Goal: Use online tool/utility: Utilize a website feature to perform a specific function

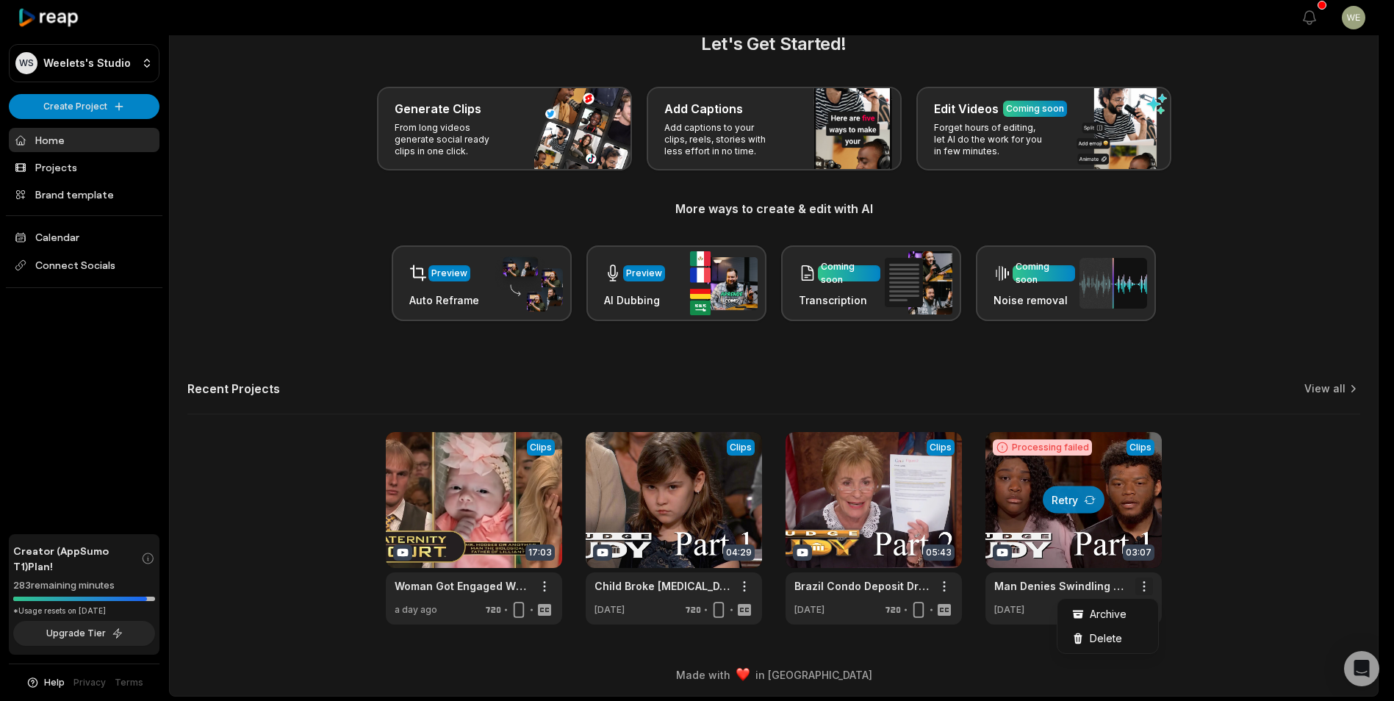
click at [1148, 585] on html "WS Weelets's Studio Create Project Home Projects Brand template Calendar Connec…" at bounding box center [697, 318] width 1394 height 701
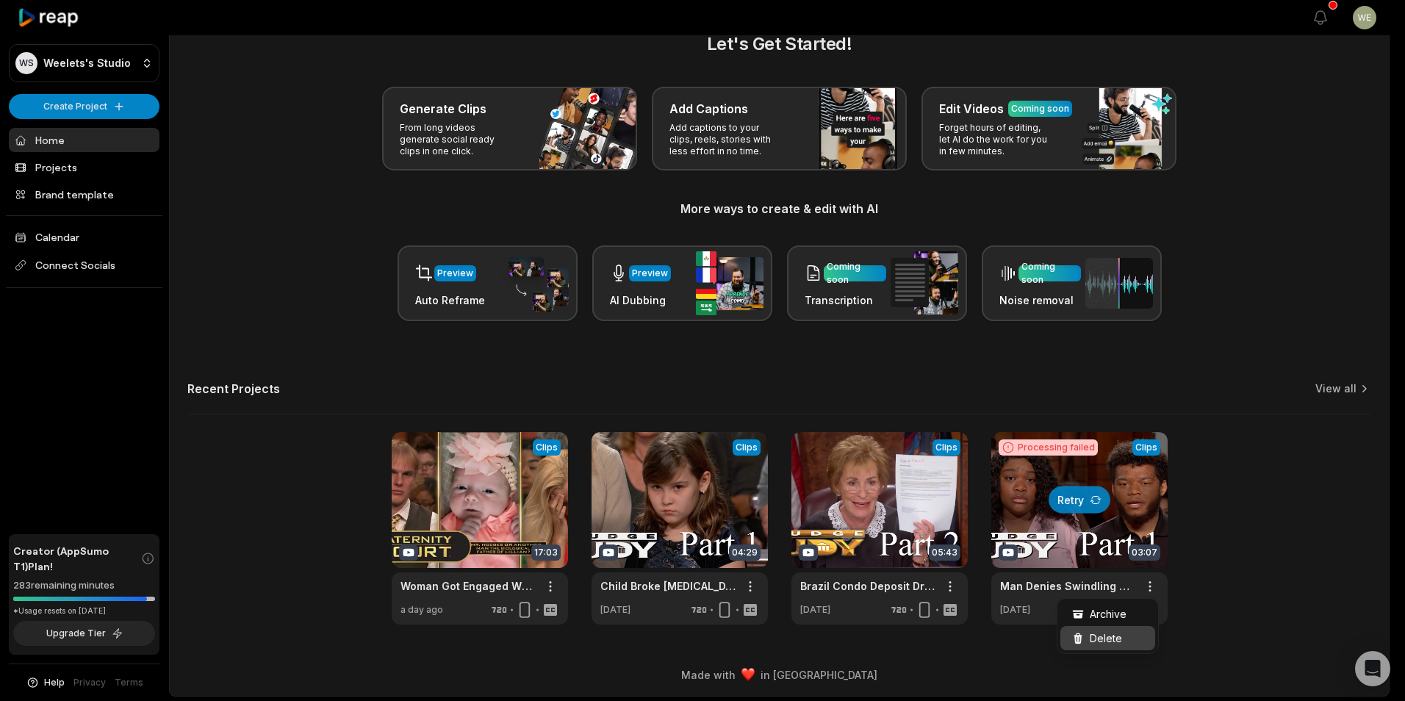
click at [1113, 635] on span "Delete" at bounding box center [1106, 638] width 32 height 15
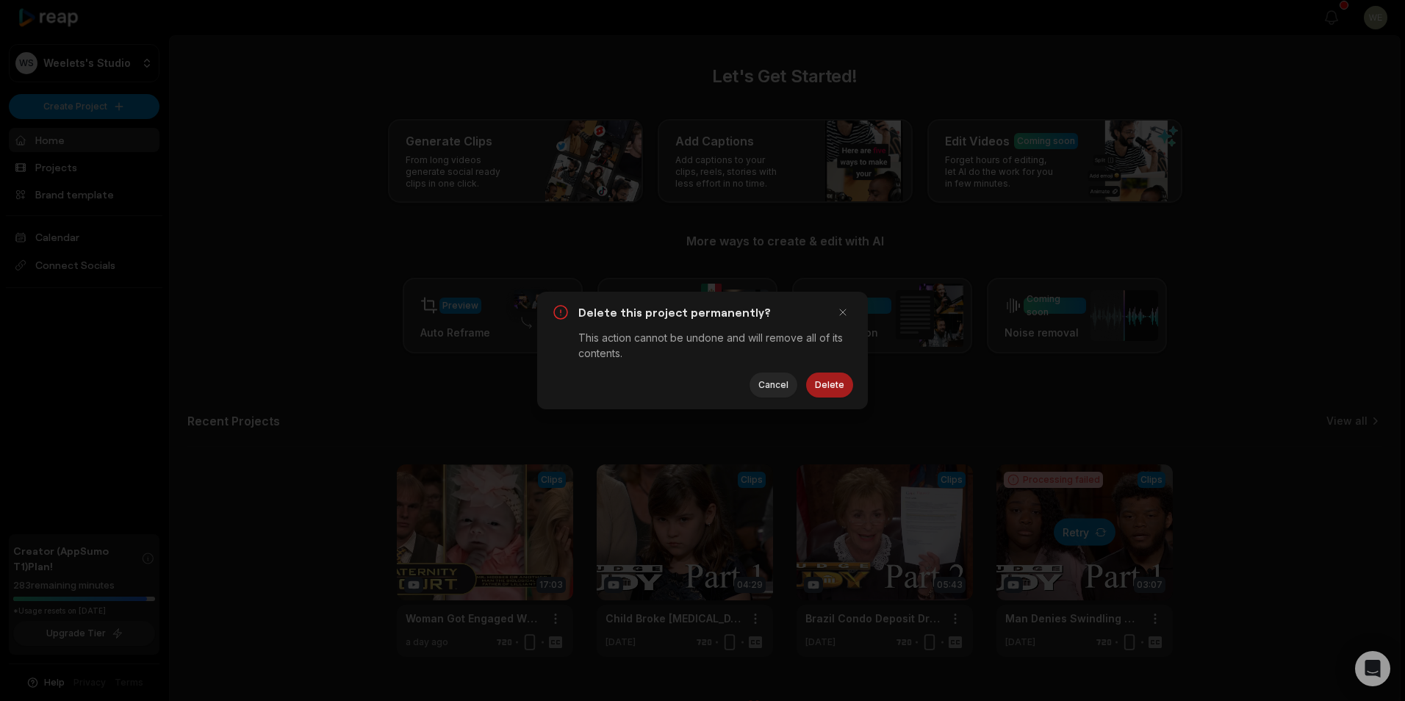
click at [819, 385] on button "Delete" at bounding box center [829, 385] width 47 height 25
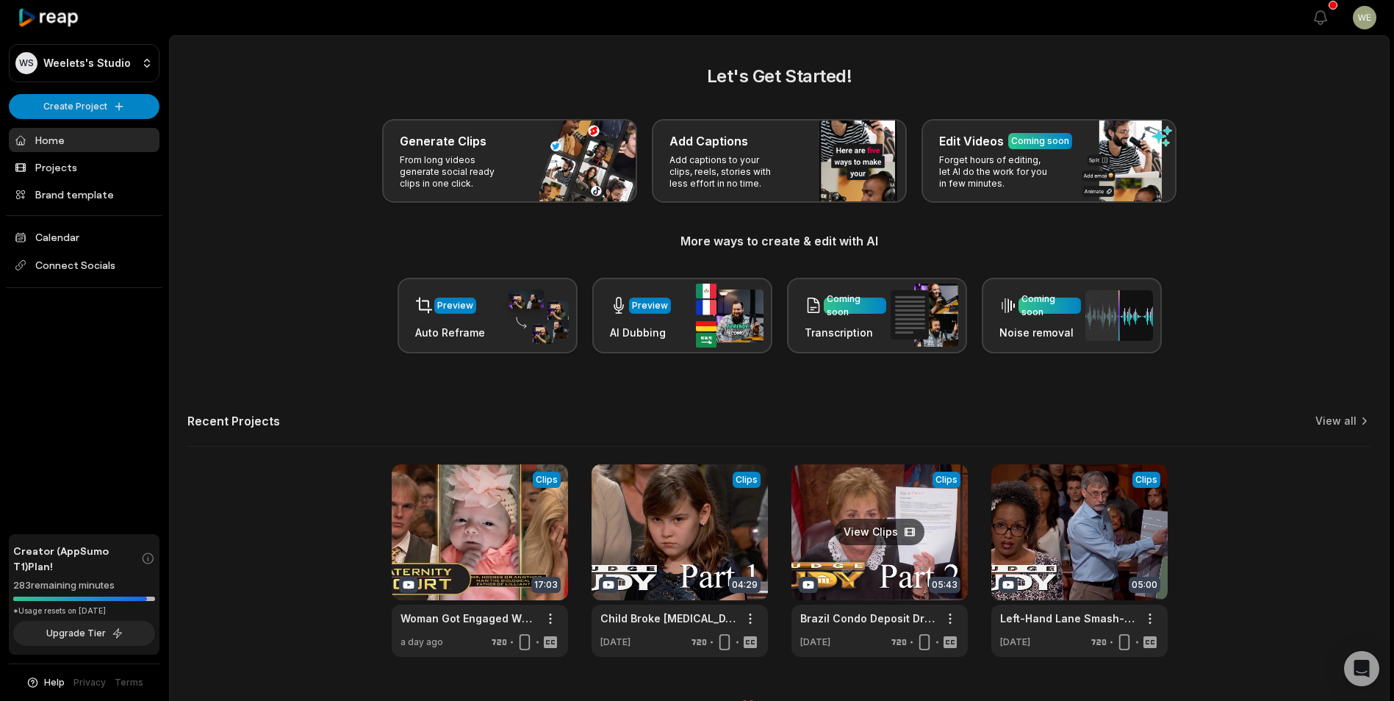
click at [862, 556] on link at bounding box center [879, 560] width 176 height 193
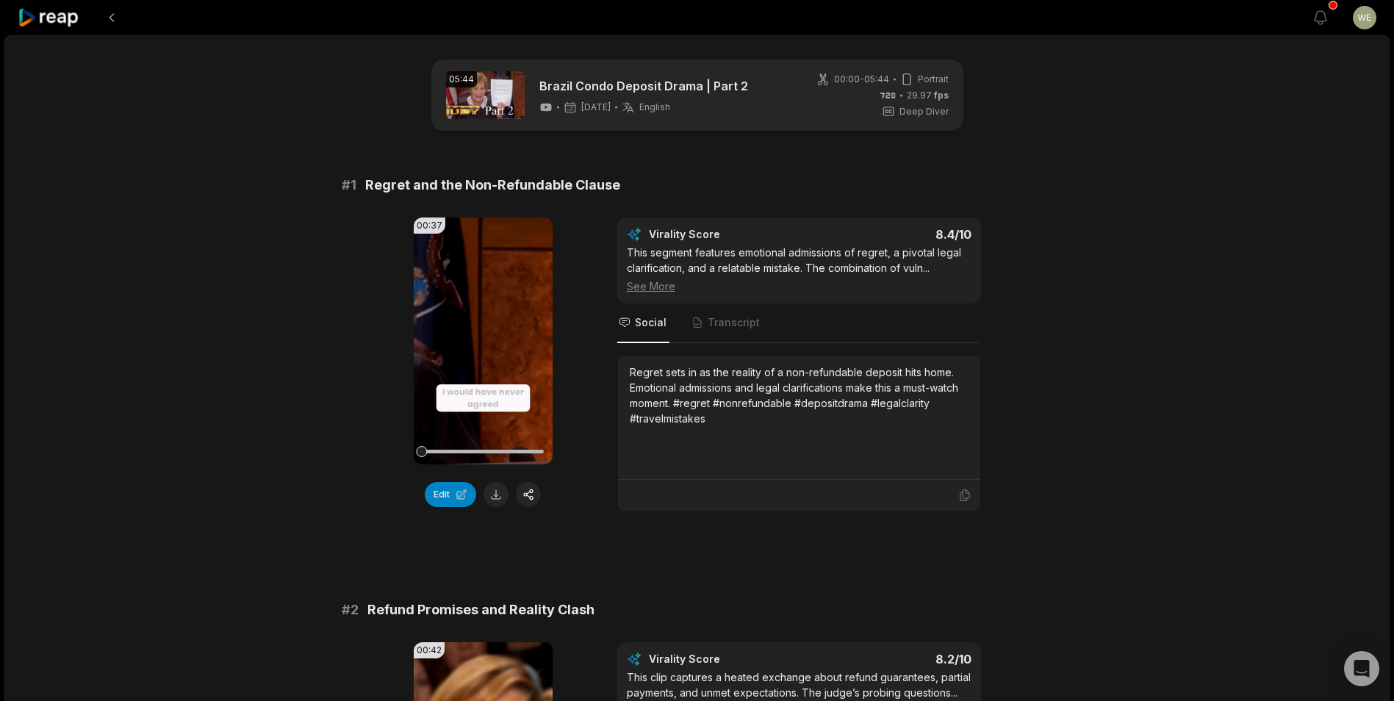
click at [502, 494] on button at bounding box center [496, 494] width 25 height 25
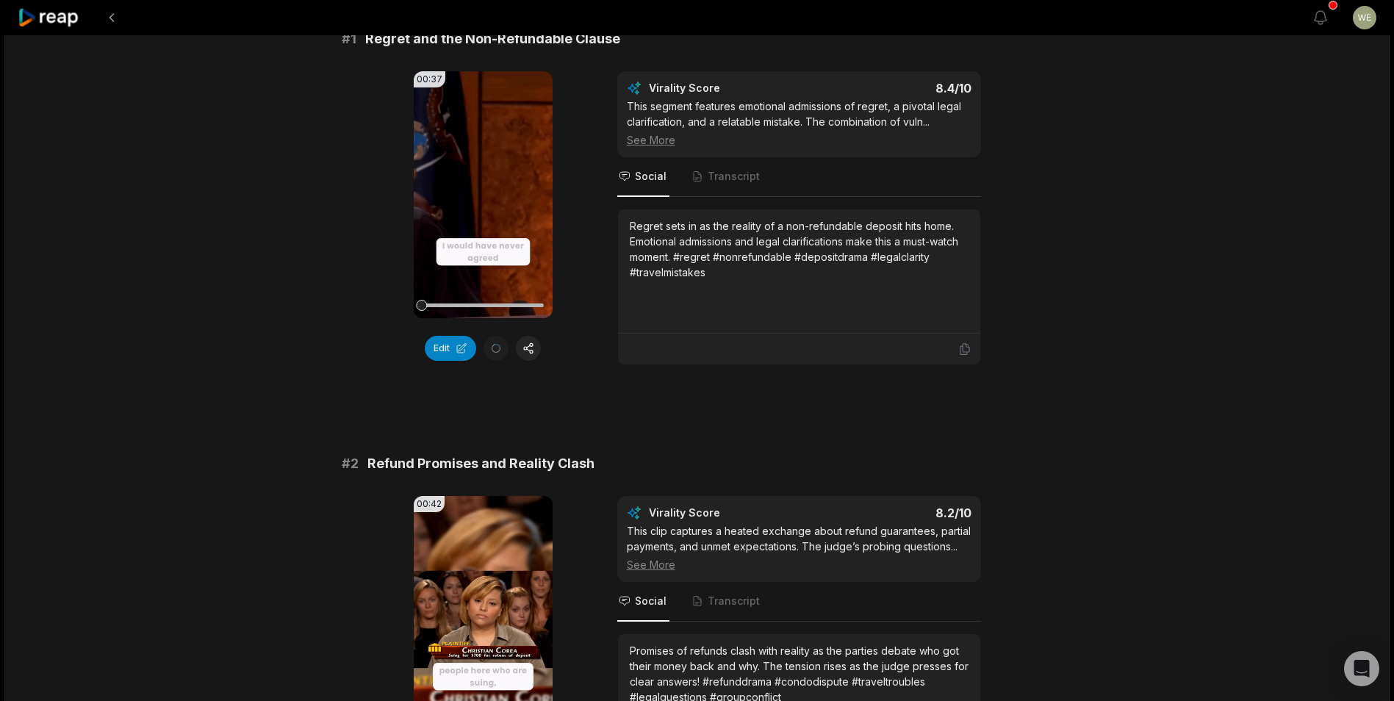
scroll to position [147, 0]
click at [495, 348] on button at bounding box center [496, 347] width 25 height 25
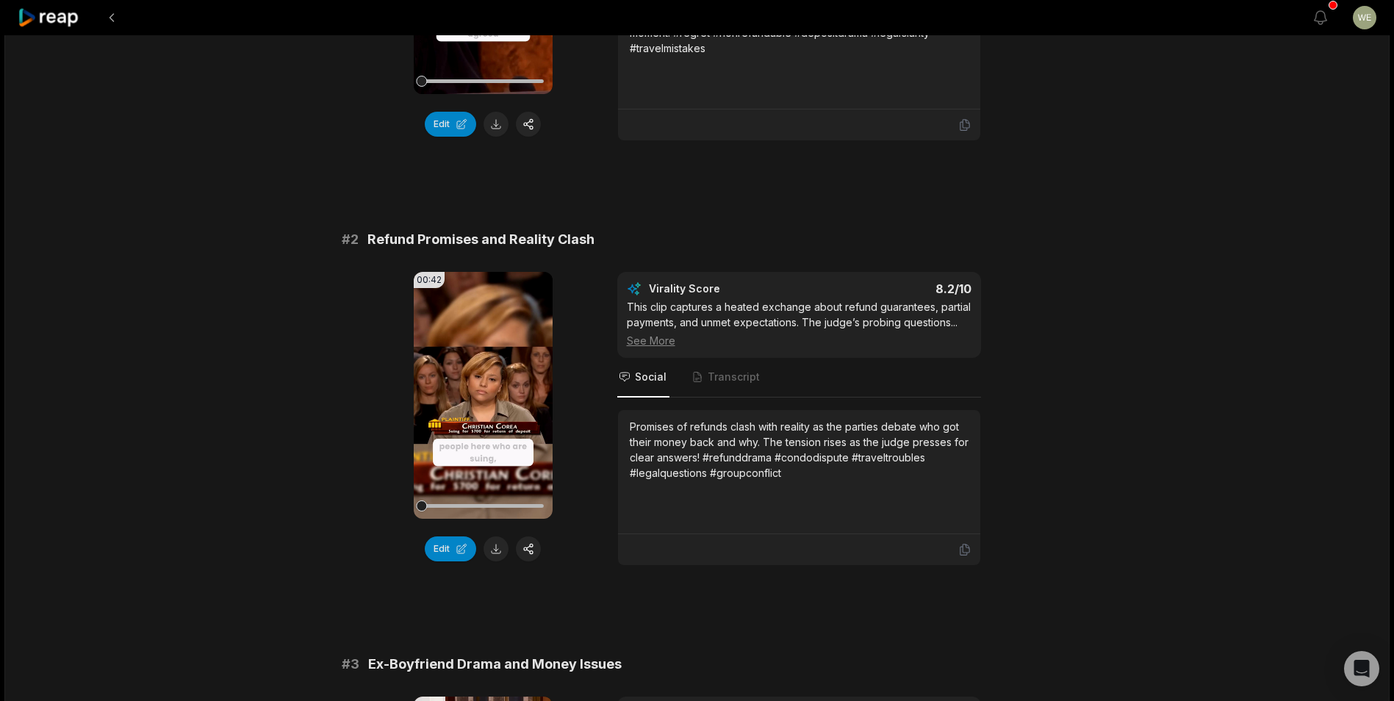
scroll to position [441, 0]
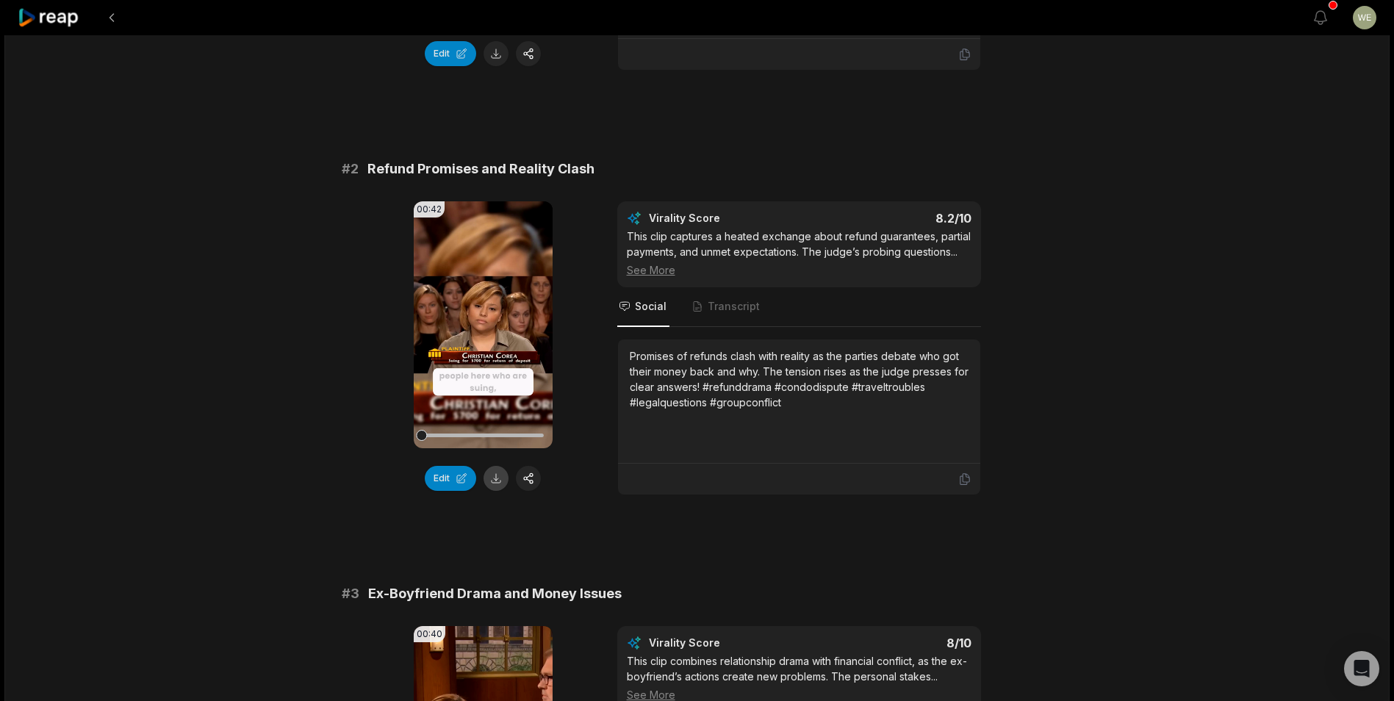
click at [497, 475] on button at bounding box center [496, 478] width 25 height 25
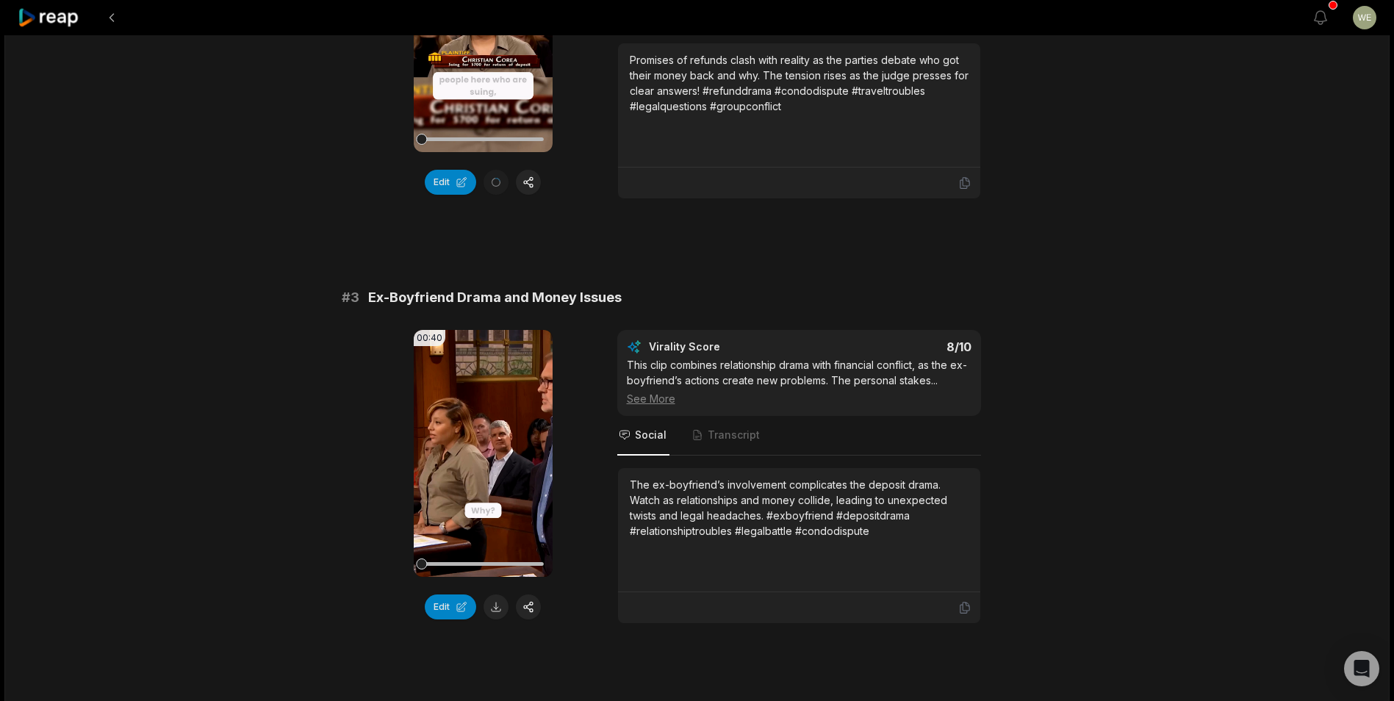
scroll to position [882, 0]
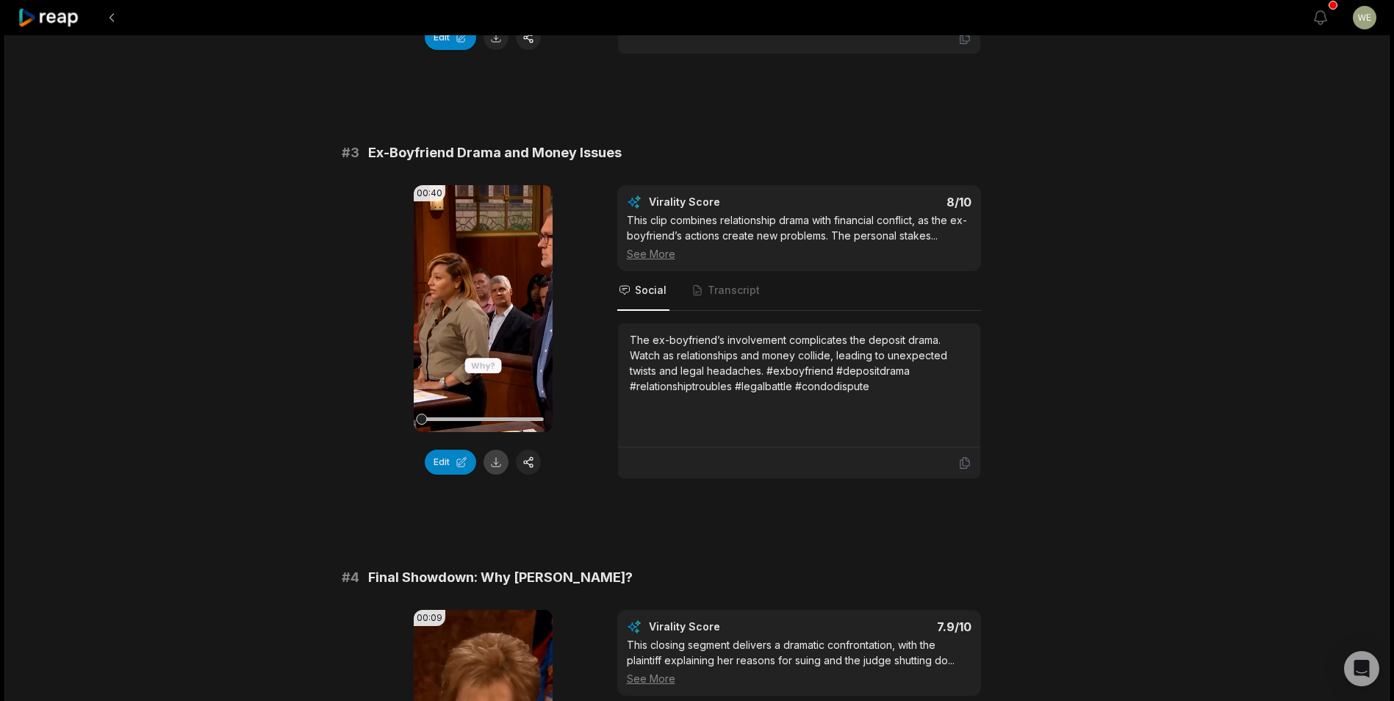
click at [491, 462] on button at bounding box center [496, 462] width 25 height 25
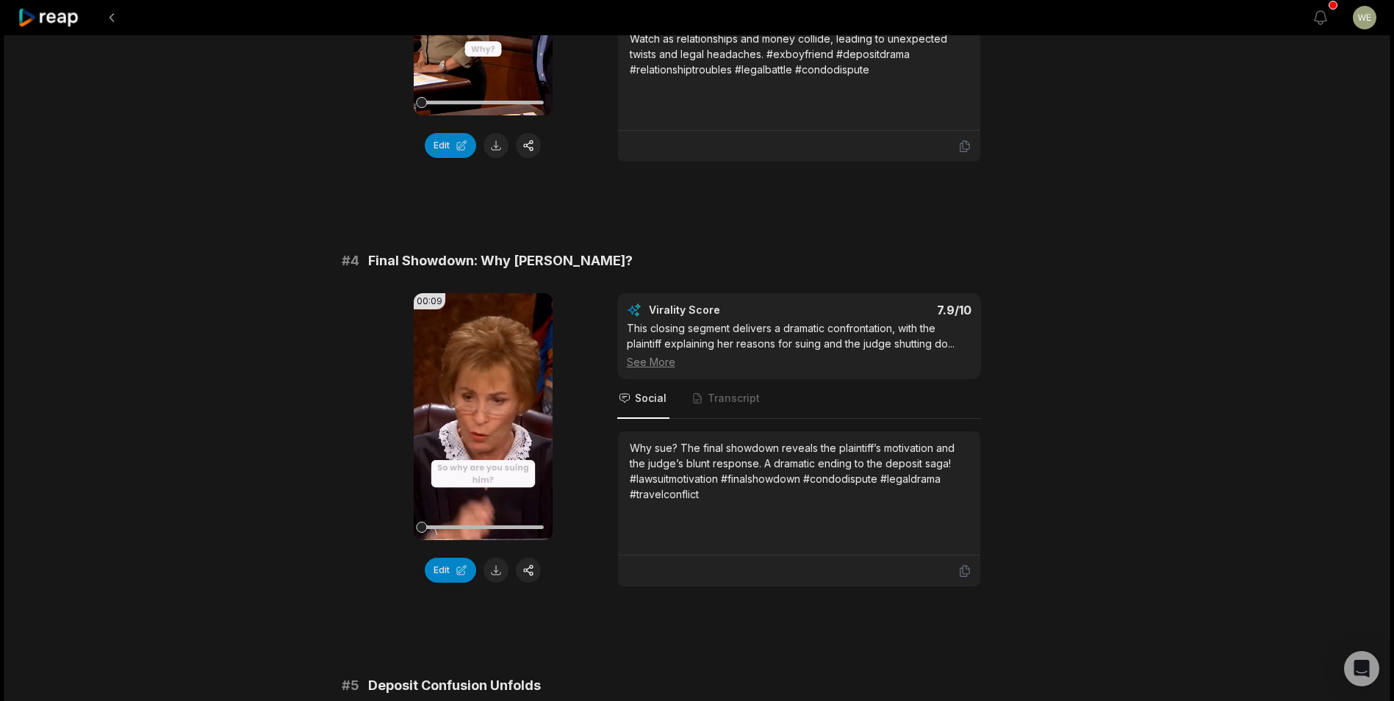
scroll to position [1323, 0]
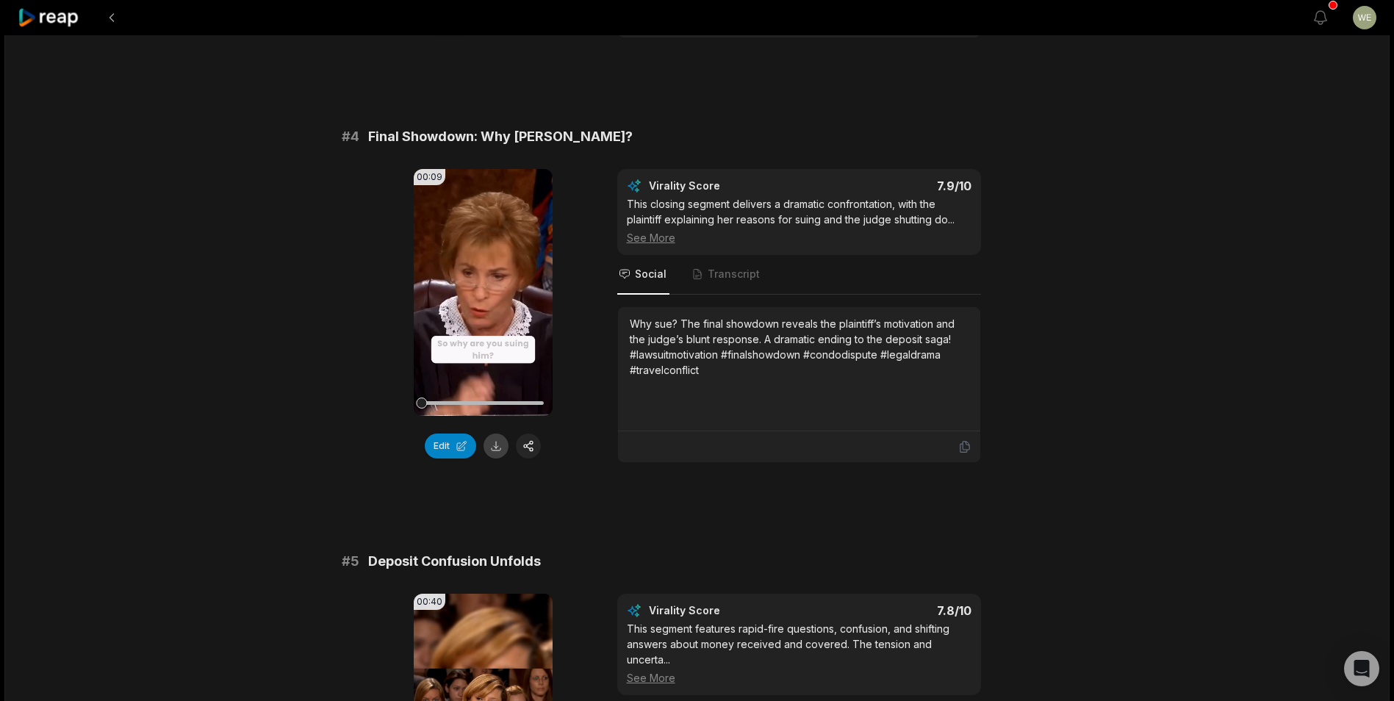
click at [498, 448] on button at bounding box center [496, 446] width 25 height 25
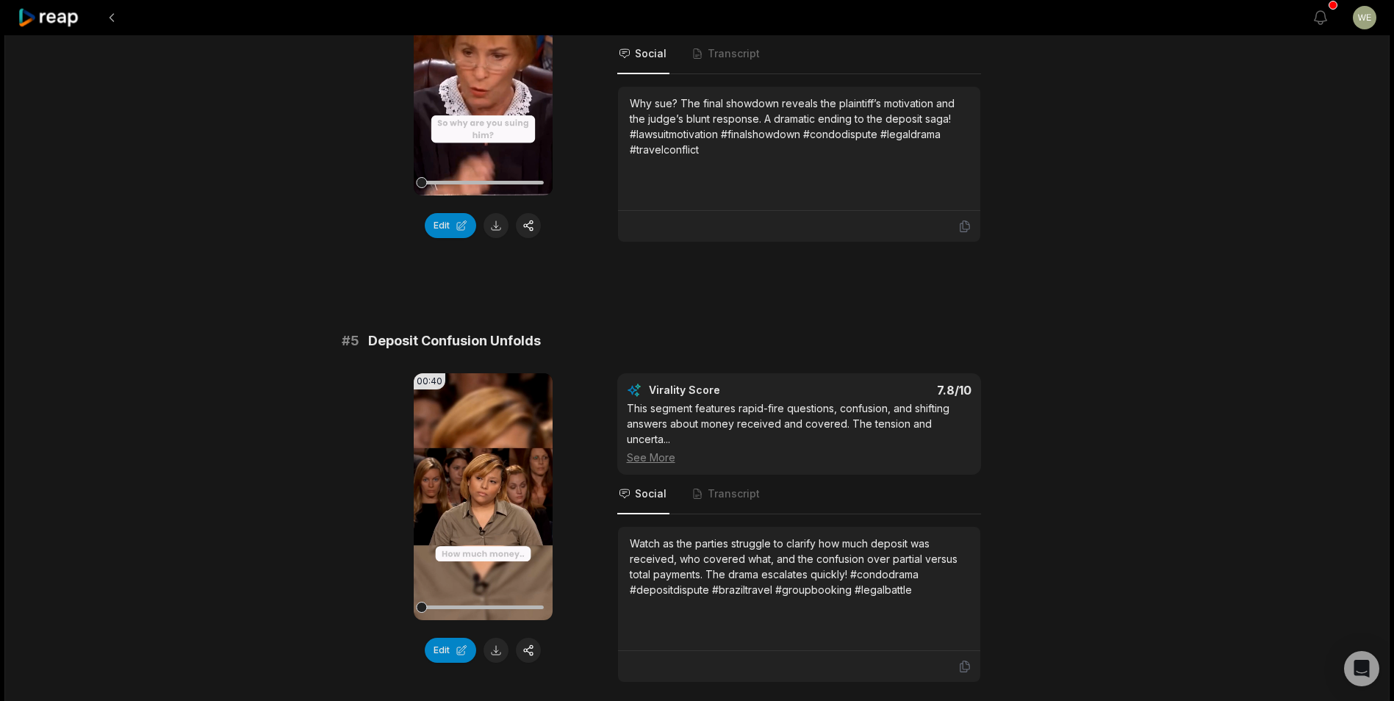
scroll to position [1764, 0]
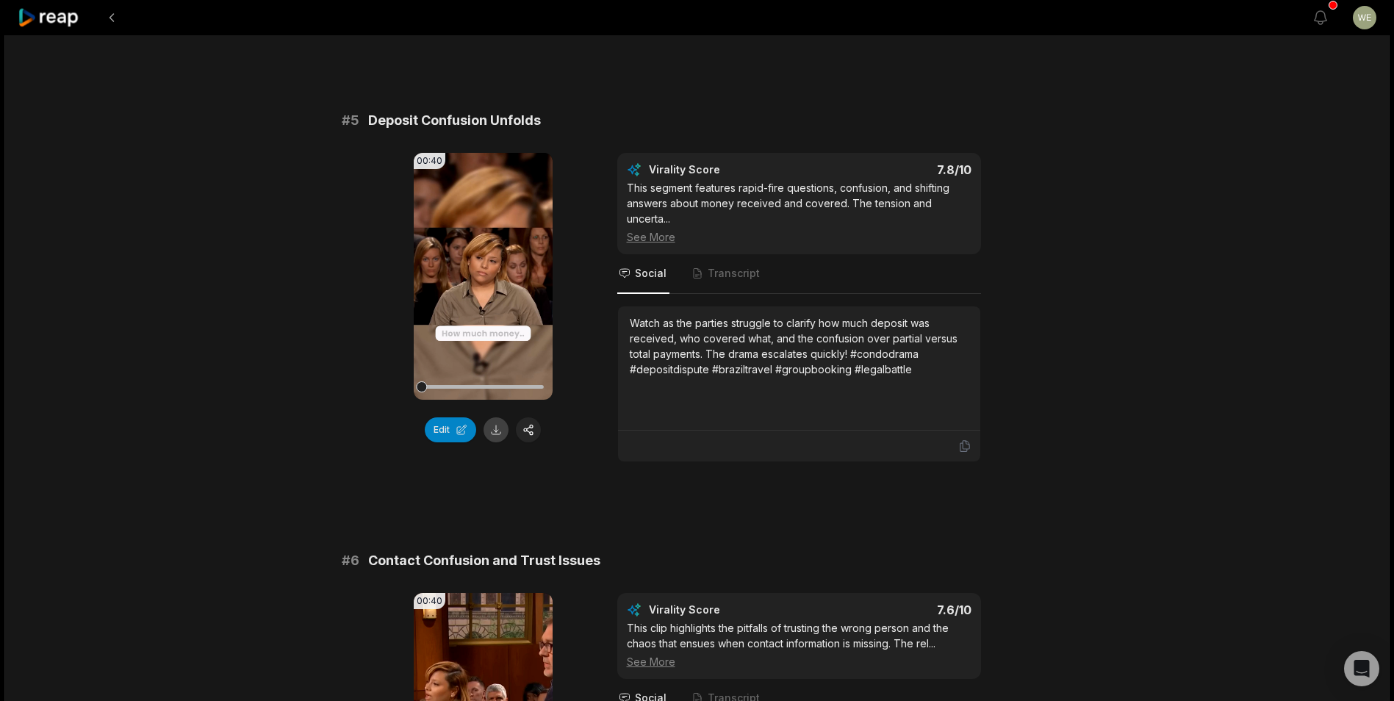
click at [497, 432] on button at bounding box center [496, 429] width 25 height 25
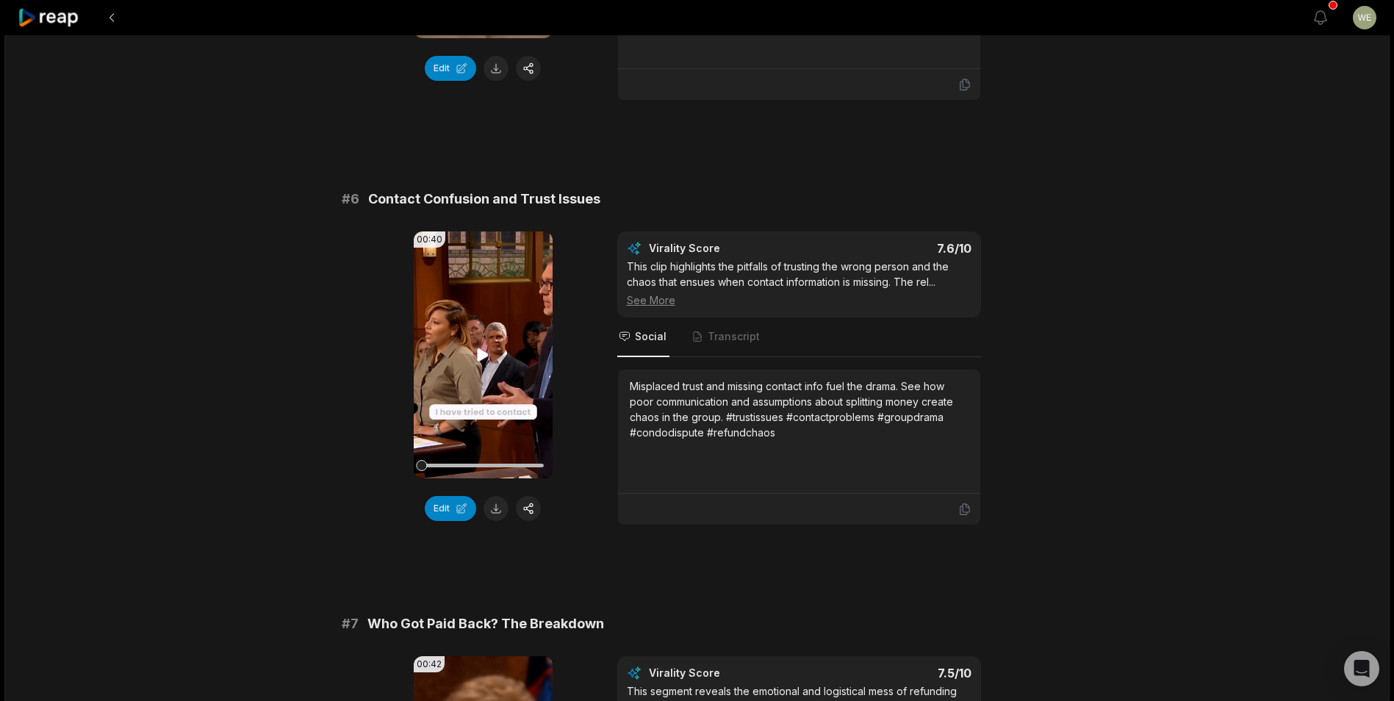
scroll to position [2131, 0]
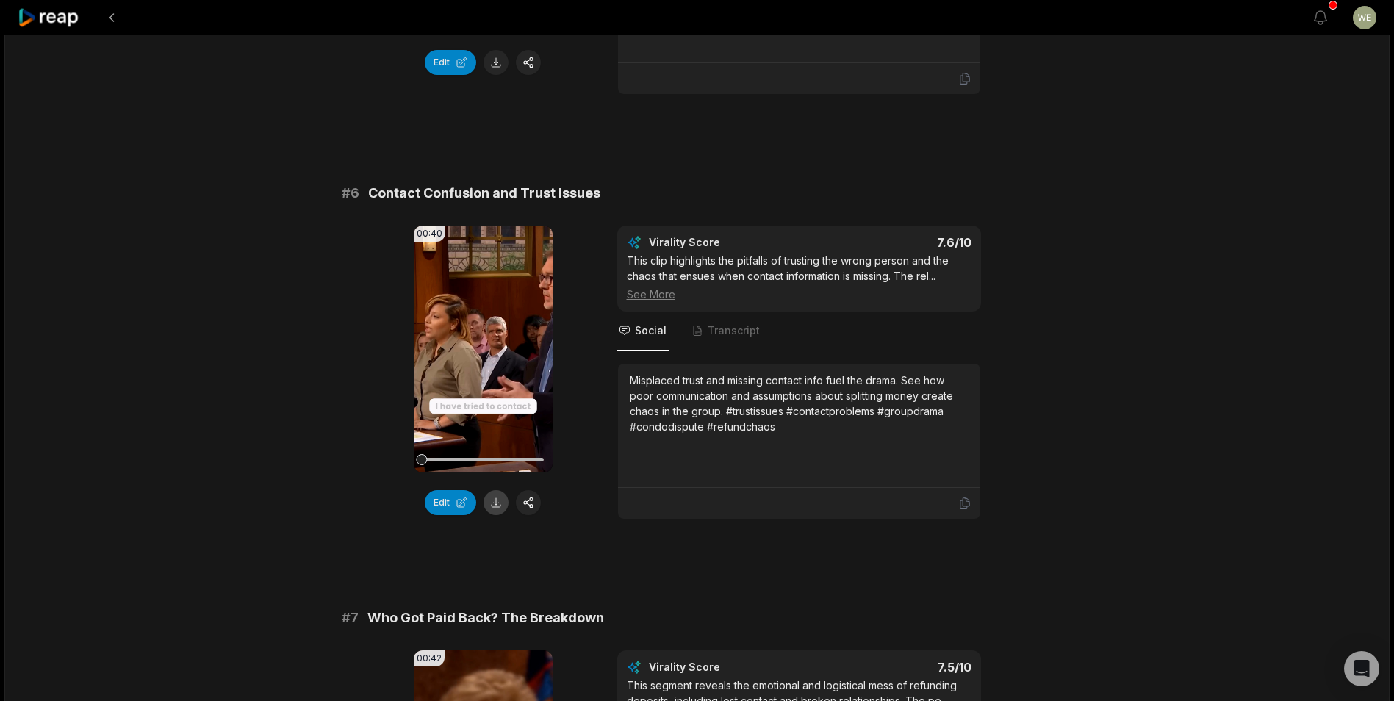
click at [492, 503] on button at bounding box center [496, 502] width 25 height 25
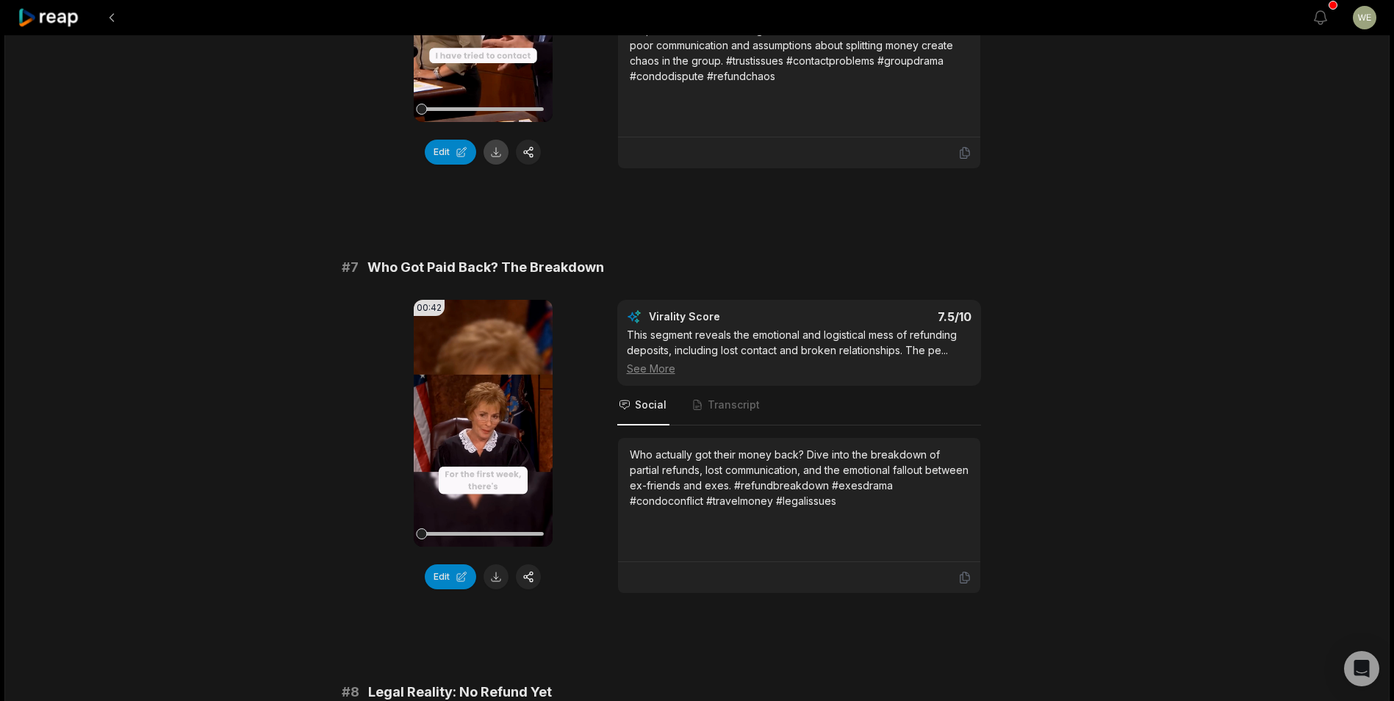
scroll to position [2572, 0]
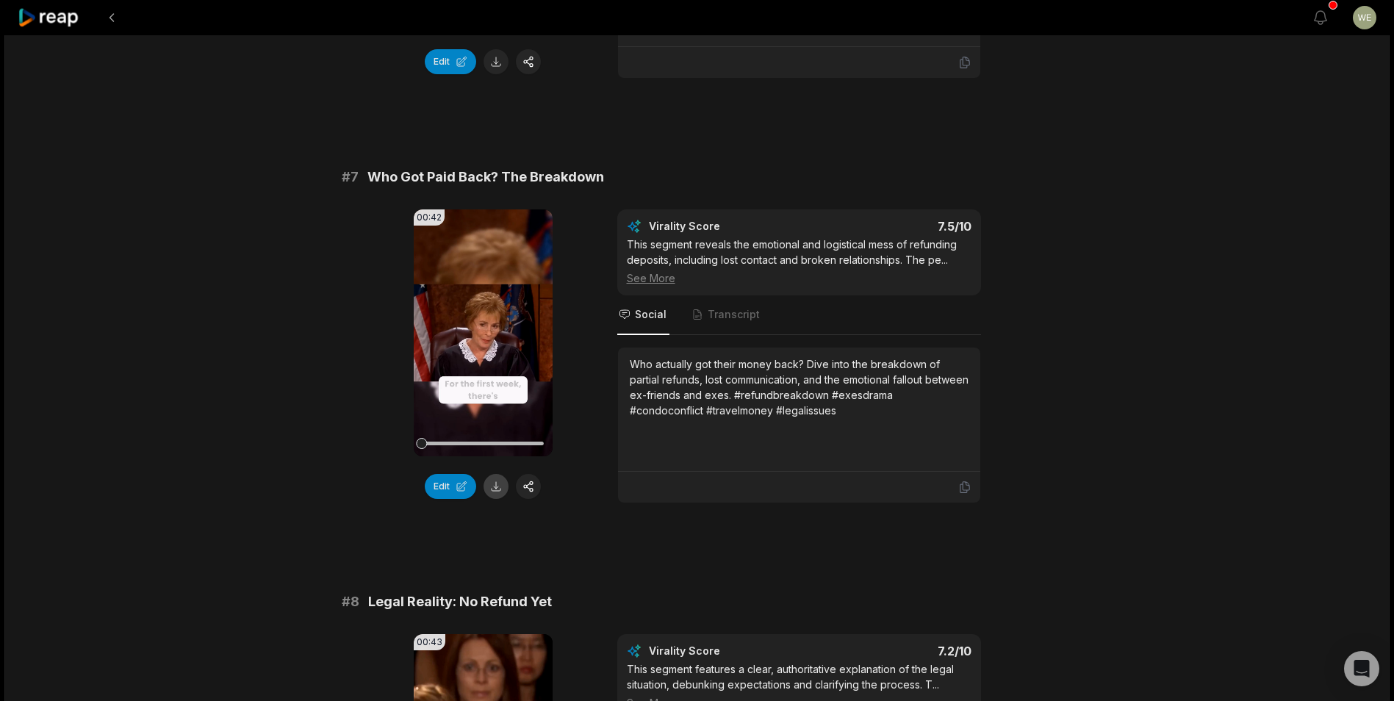
click at [500, 486] on button at bounding box center [496, 486] width 25 height 25
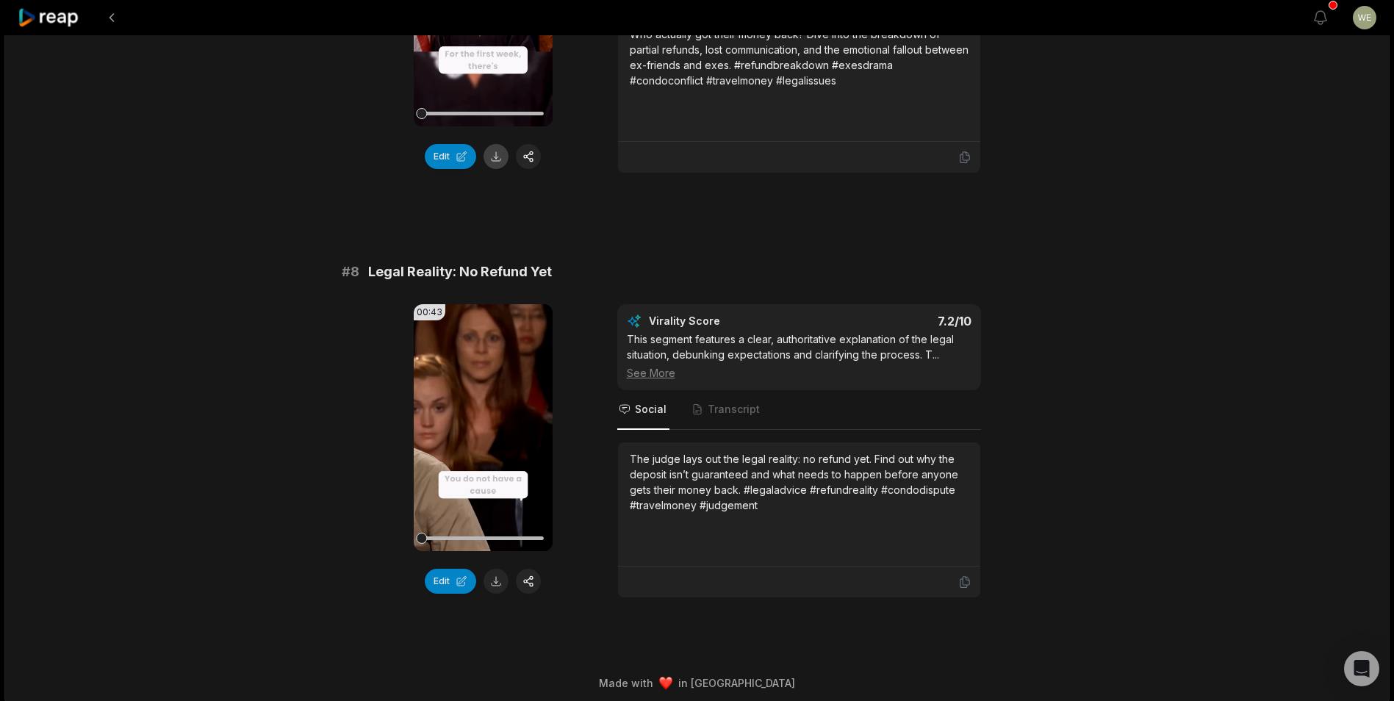
scroll to position [2910, 0]
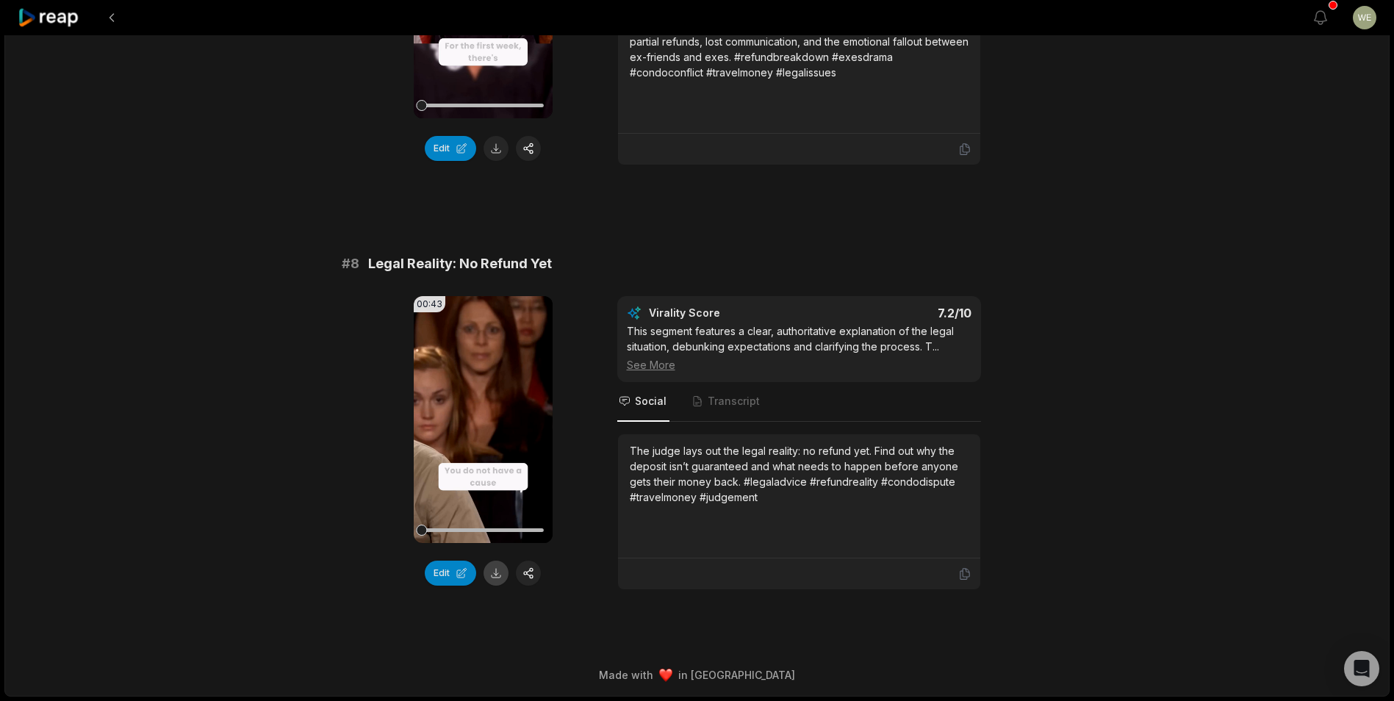
click at [501, 580] on button at bounding box center [496, 573] width 25 height 25
drag, startPoint x: 903, startPoint y: 287, endPoint x: 1031, endPoint y: 273, distance: 128.6
click at [903, 287] on div "# 8 Legal Reality: No Refund Yet 00:43 Your browser does not support mp4 format…" at bounding box center [697, 422] width 711 height 337
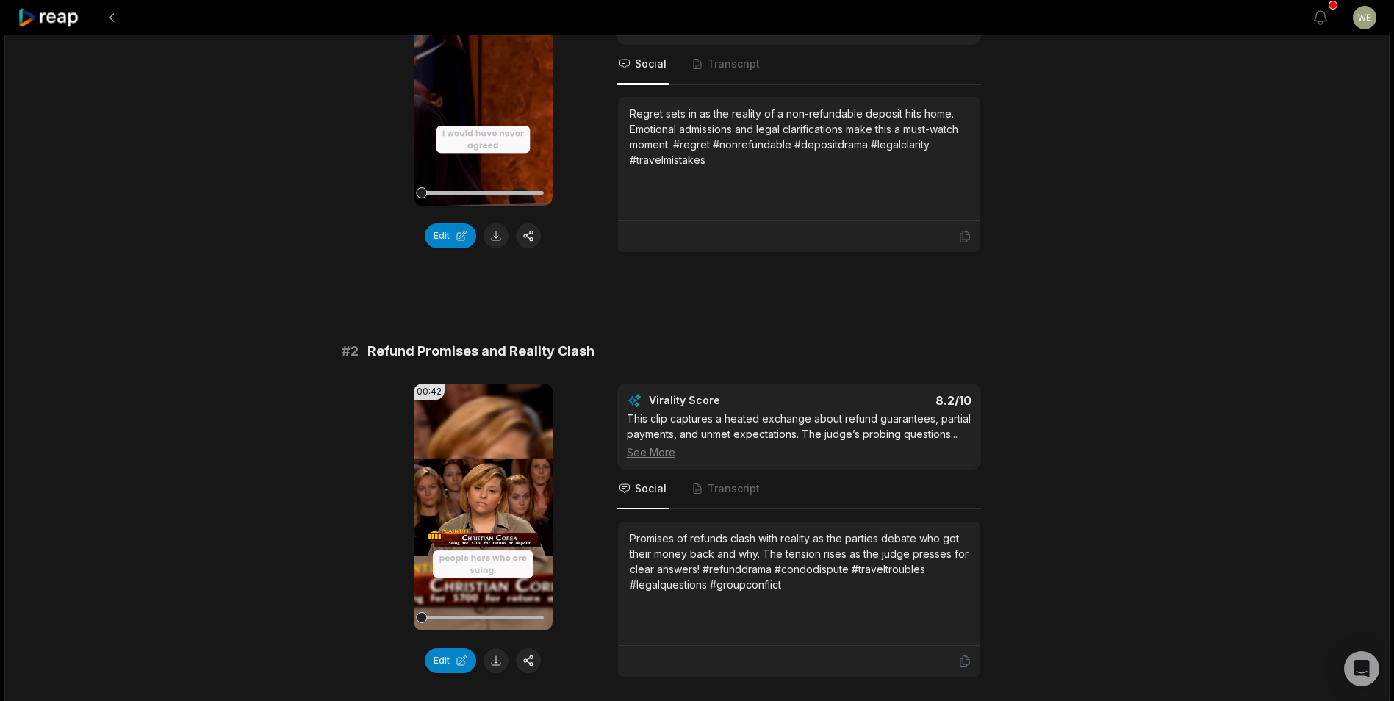
scroll to position [0, 0]
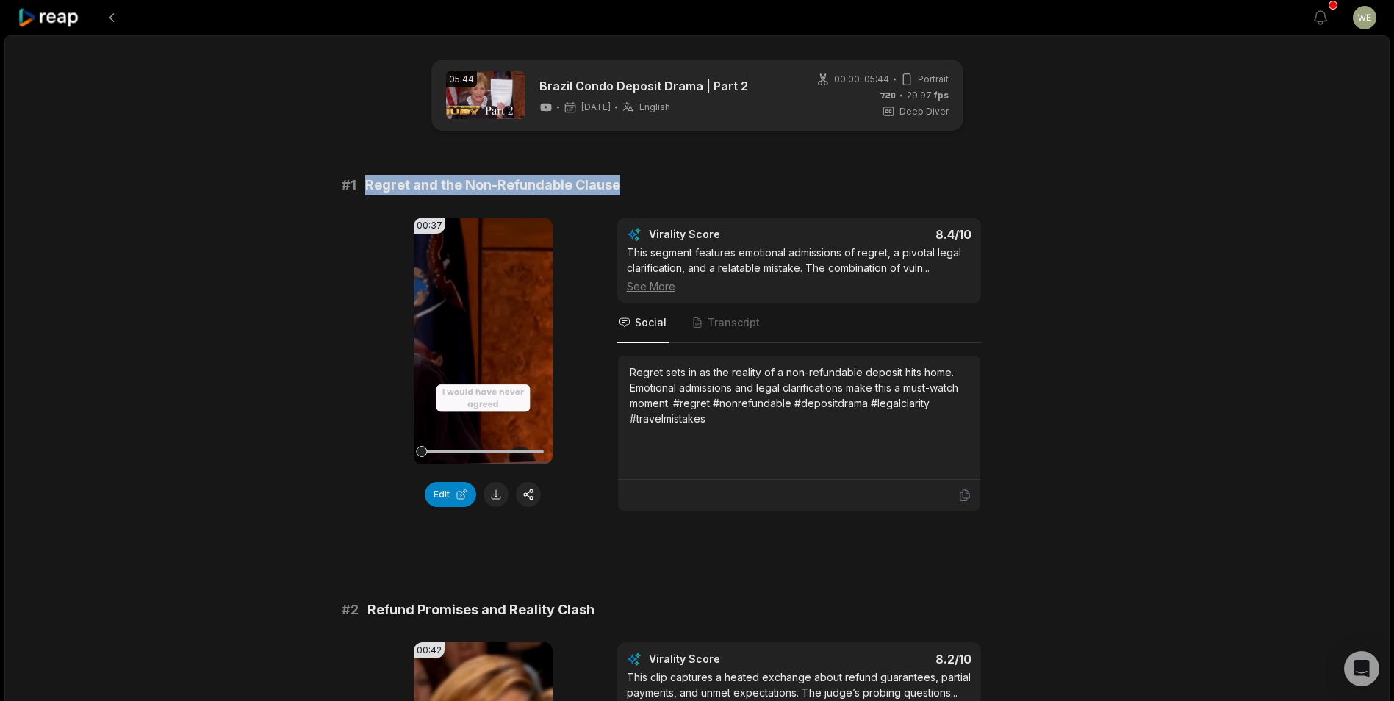
drag, startPoint x: 366, startPoint y: 187, endPoint x: 658, endPoint y: 182, distance: 292.5
click at [658, 182] on div "# 1 Regret and the Non-Refundable Clause" at bounding box center [697, 185] width 711 height 21
drag, startPoint x: 658, startPoint y: 182, endPoint x: 579, endPoint y: 187, distance: 79.6
copy span "Regret and the Non-Refundable Clause"
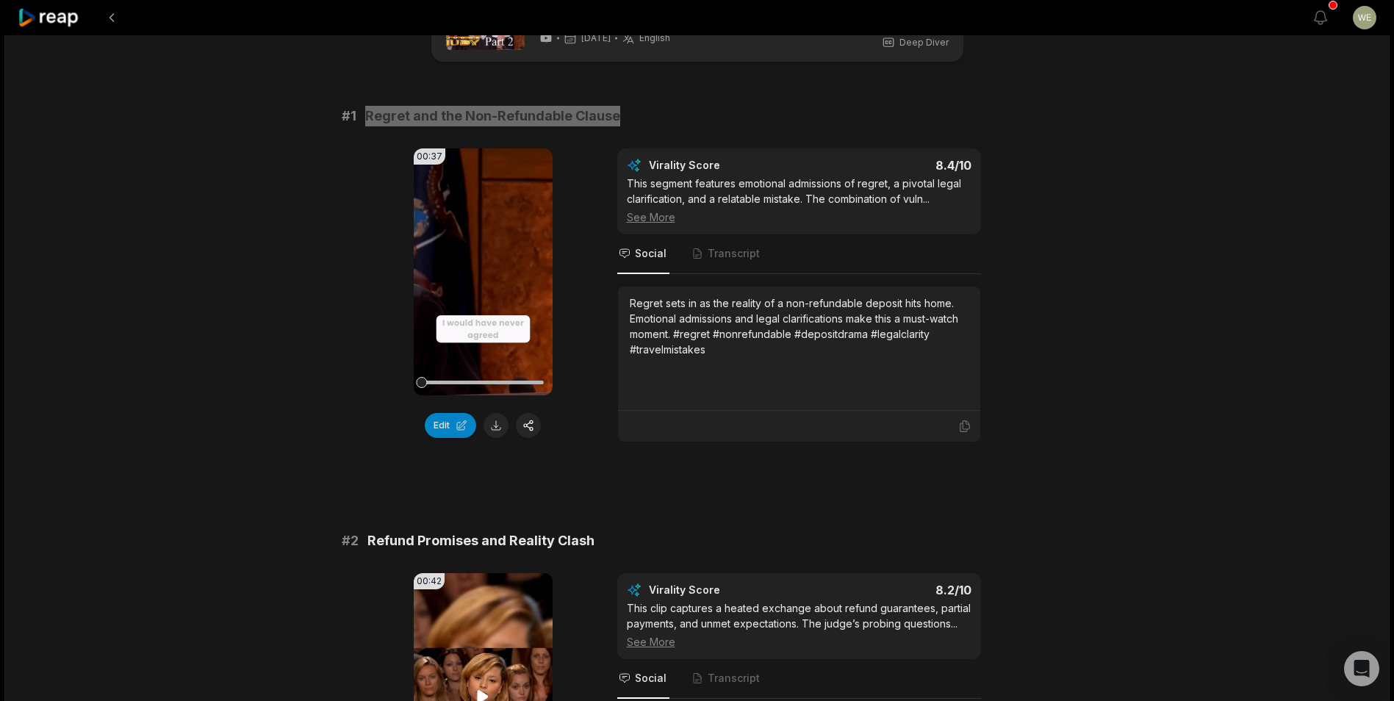
scroll to position [294, 0]
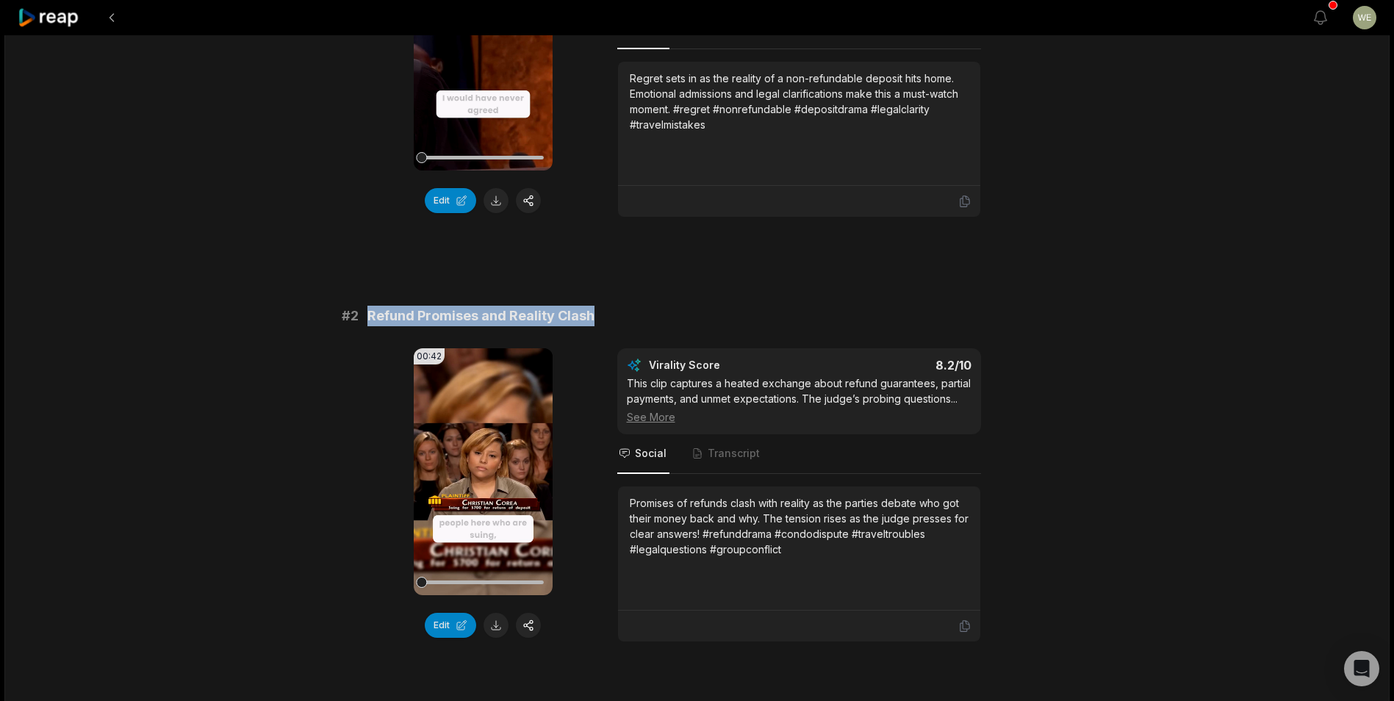
drag, startPoint x: 364, startPoint y: 313, endPoint x: 659, endPoint y: 293, distance: 295.3
drag, startPoint x: 659, startPoint y: 293, endPoint x: 547, endPoint y: 320, distance: 115.0
copy span "Refund Promises and Reality Clash"
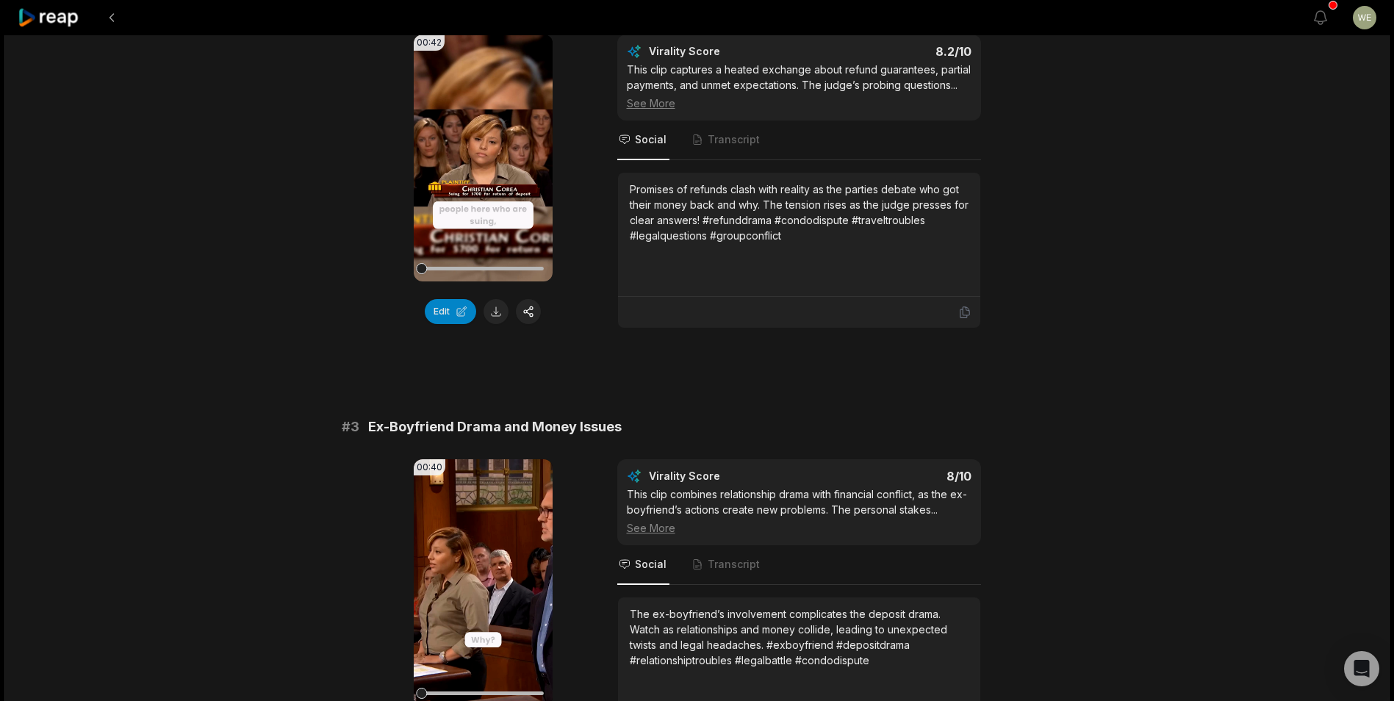
scroll to position [808, 0]
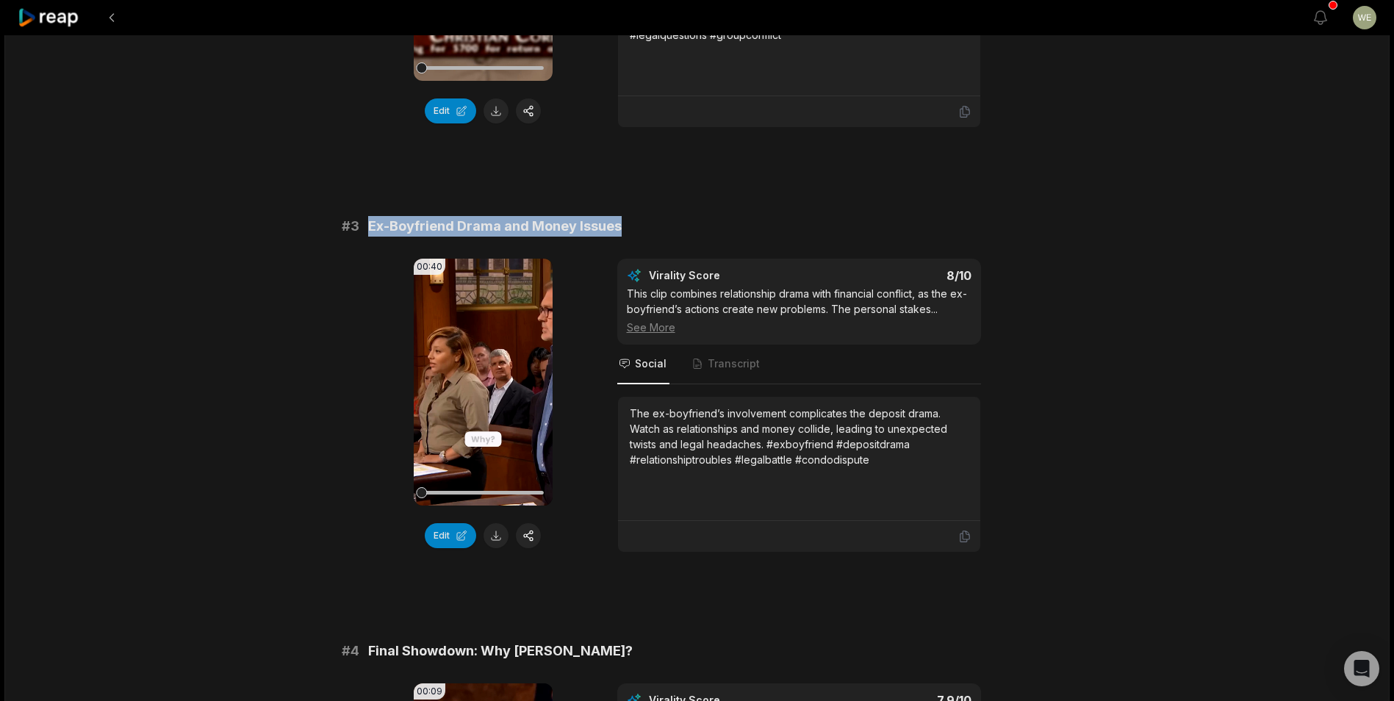
drag, startPoint x: 366, startPoint y: 220, endPoint x: 661, endPoint y: 221, distance: 294.7
click at [661, 221] on div "# 3 Ex-Boyfriend Drama and Money Issues" at bounding box center [697, 226] width 711 height 21
drag, startPoint x: 661, startPoint y: 221, endPoint x: 561, endPoint y: 226, distance: 99.3
copy span "Ex-Boyfriend Drama and Money Issues"
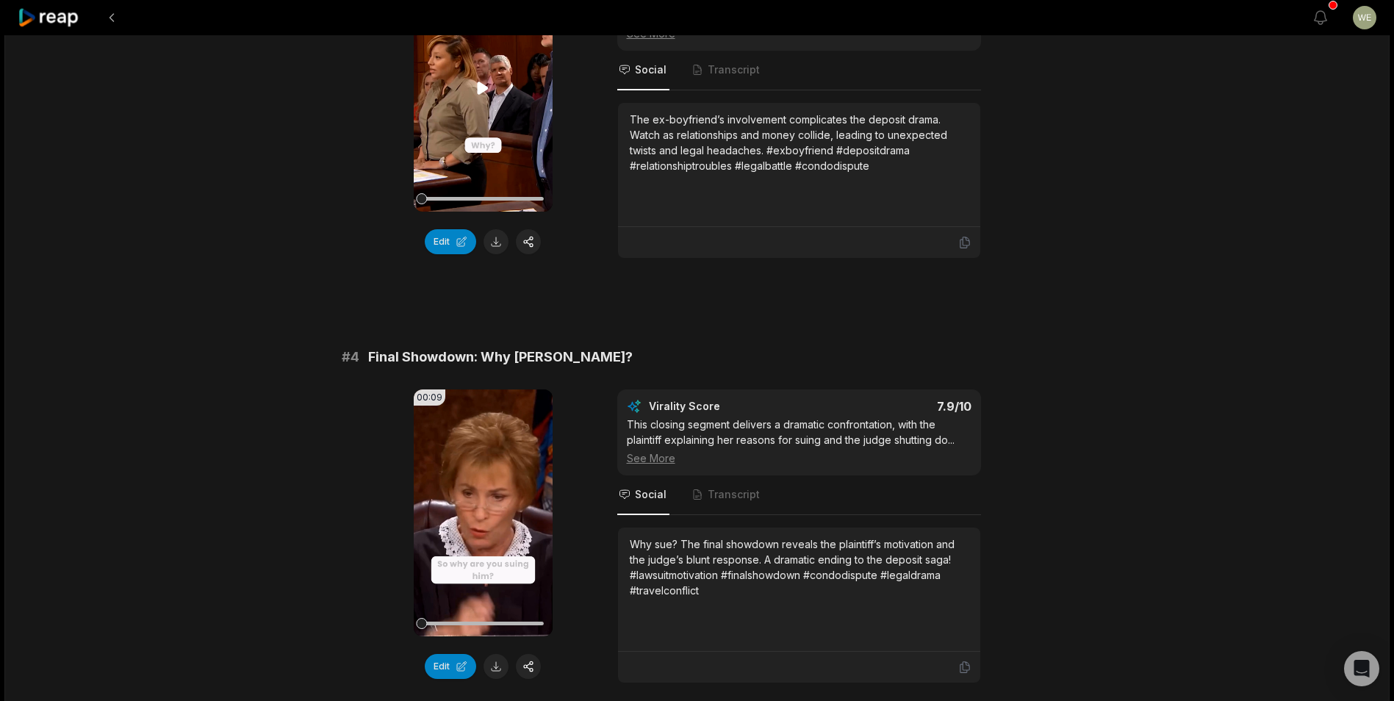
scroll to position [1249, 0]
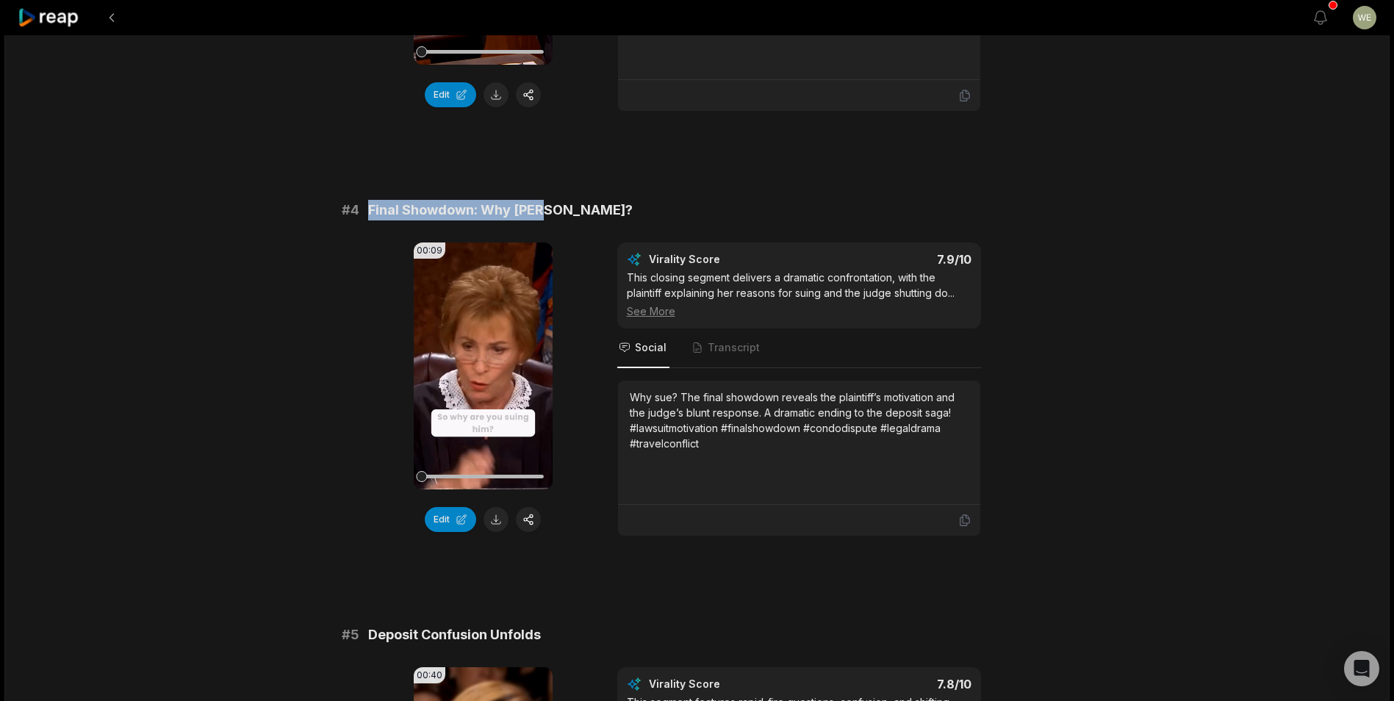
drag, startPoint x: 366, startPoint y: 209, endPoint x: 586, endPoint y: 211, distance: 220.5
click at [586, 211] on div "# 4 Final Showdown: Why [PERSON_NAME]?" at bounding box center [697, 210] width 711 height 21
drag, startPoint x: 586, startPoint y: 211, endPoint x: 500, endPoint y: 212, distance: 86.0
copy span "Final Showdown: Why [PERSON_NAME]?"
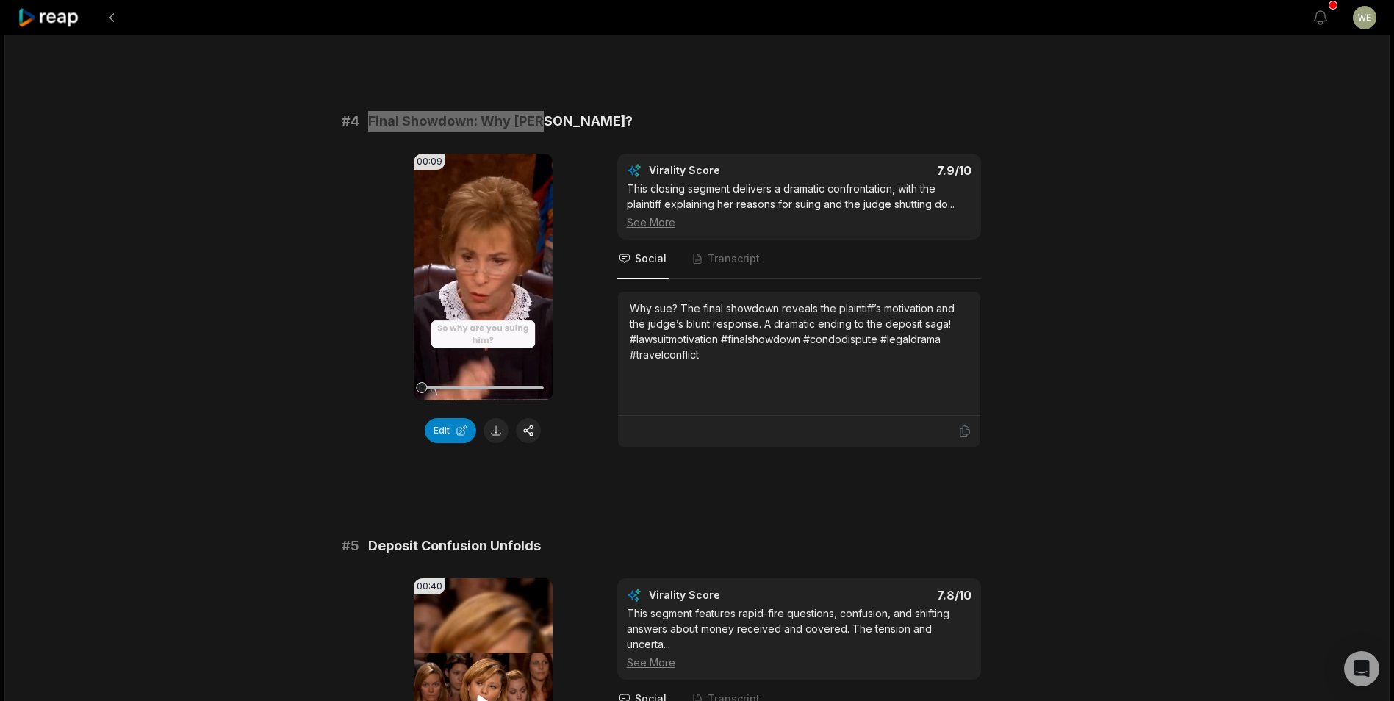
scroll to position [1470, 0]
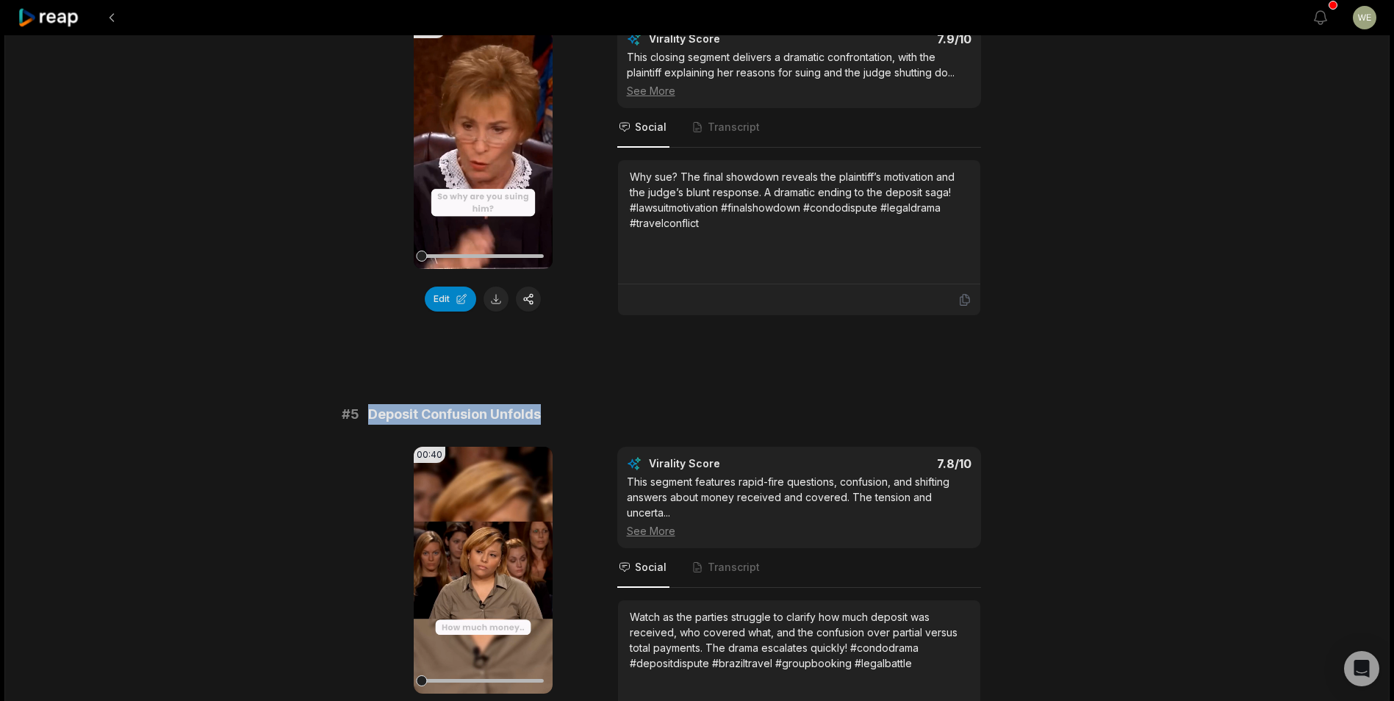
drag, startPoint x: 367, startPoint y: 409, endPoint x: 566, endPoint y: 422, distance: 198.9
click at [566, 422] on div "# 5 Deposit Confusion Unfolds" at bounding box center [697, 414] width 711 height 21
drag, startPoint x: 566, startPoint y: 422, endPoint x: 496, endPoint y: 414, distance: 70.2
copy span "Deposit Confusion Unfolds"
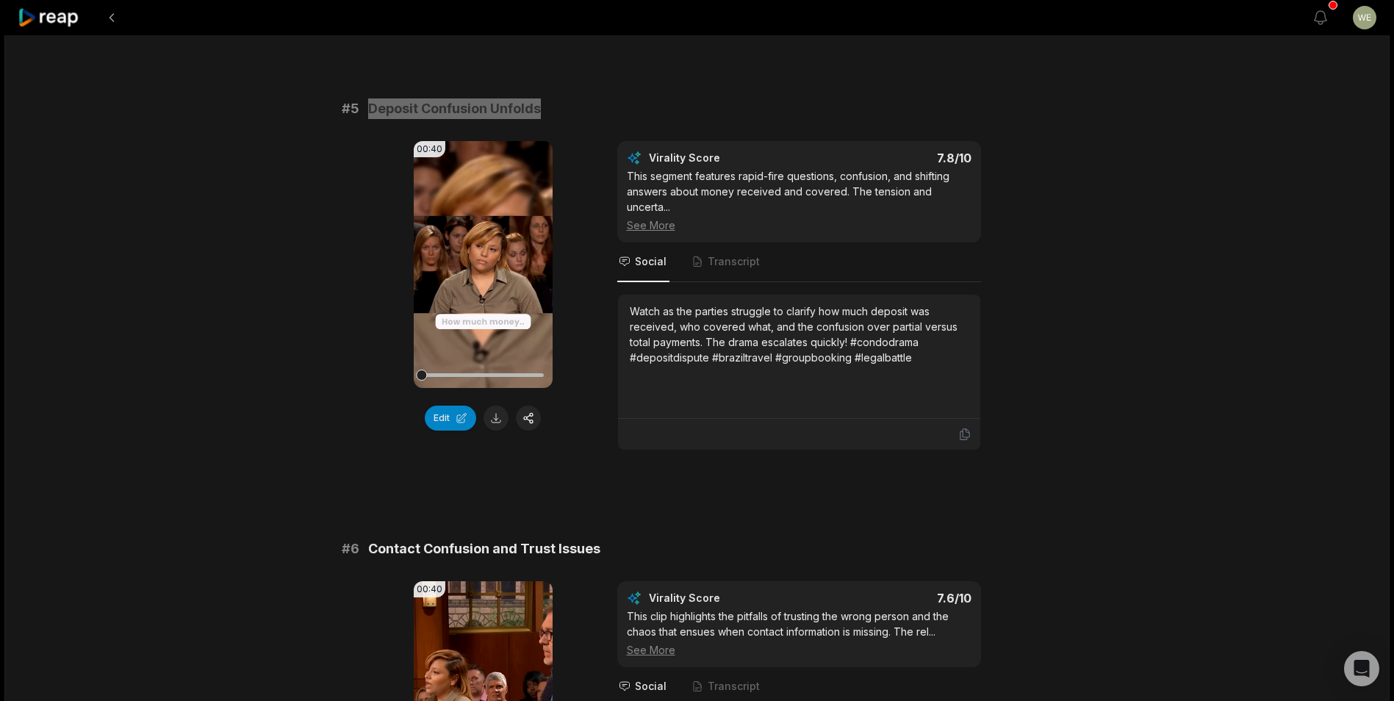
scroll to position [1911, 0]
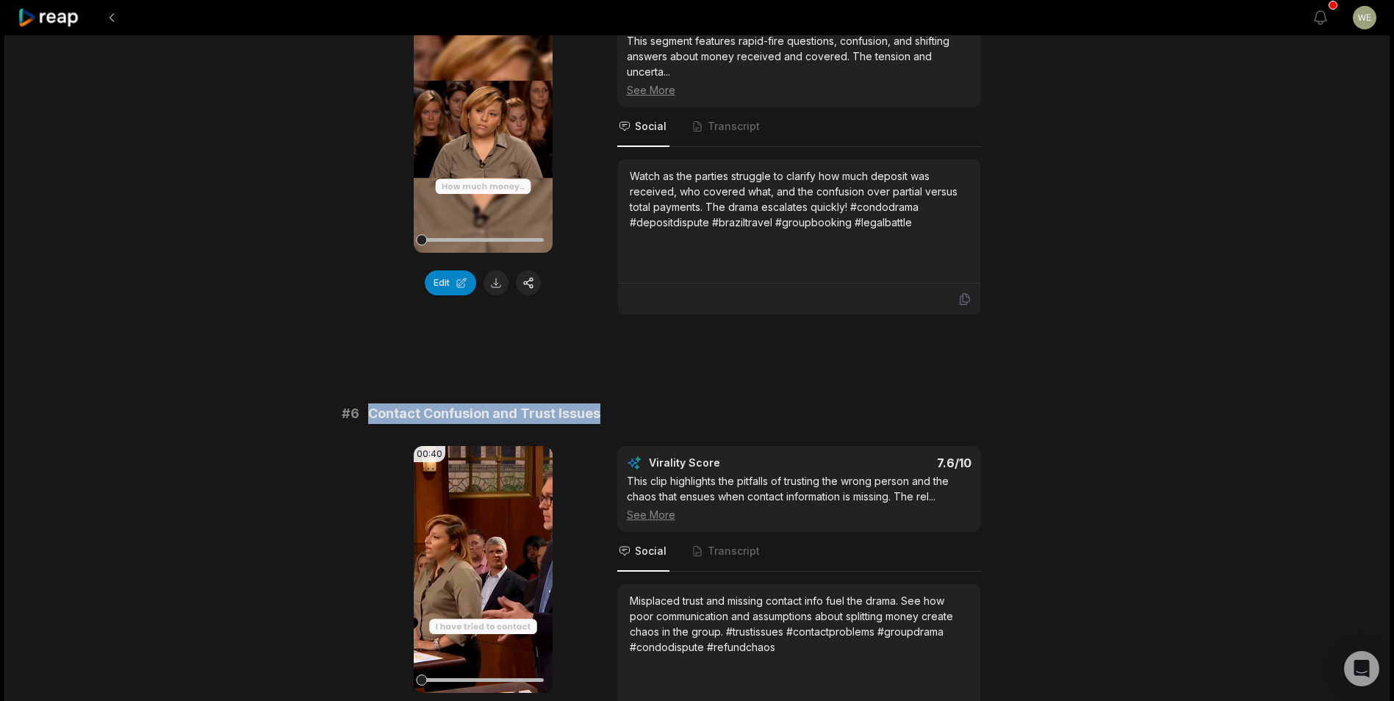
drag, startPoint x: 368, startPoint y: 412, endPoint x: 610, endPoint y: 413, distance: 241.8
click at [610, 413] on div "# 6 Contact Confusion and Trust Issues" at bounding box center [697, 413] width 711 height 21
drag, startPoint x: 610, startPoint y: 413, endPoint x: 556, endPoint y: 408, distance: 53.9
copy span "Contact Confusion and Trust Issues"
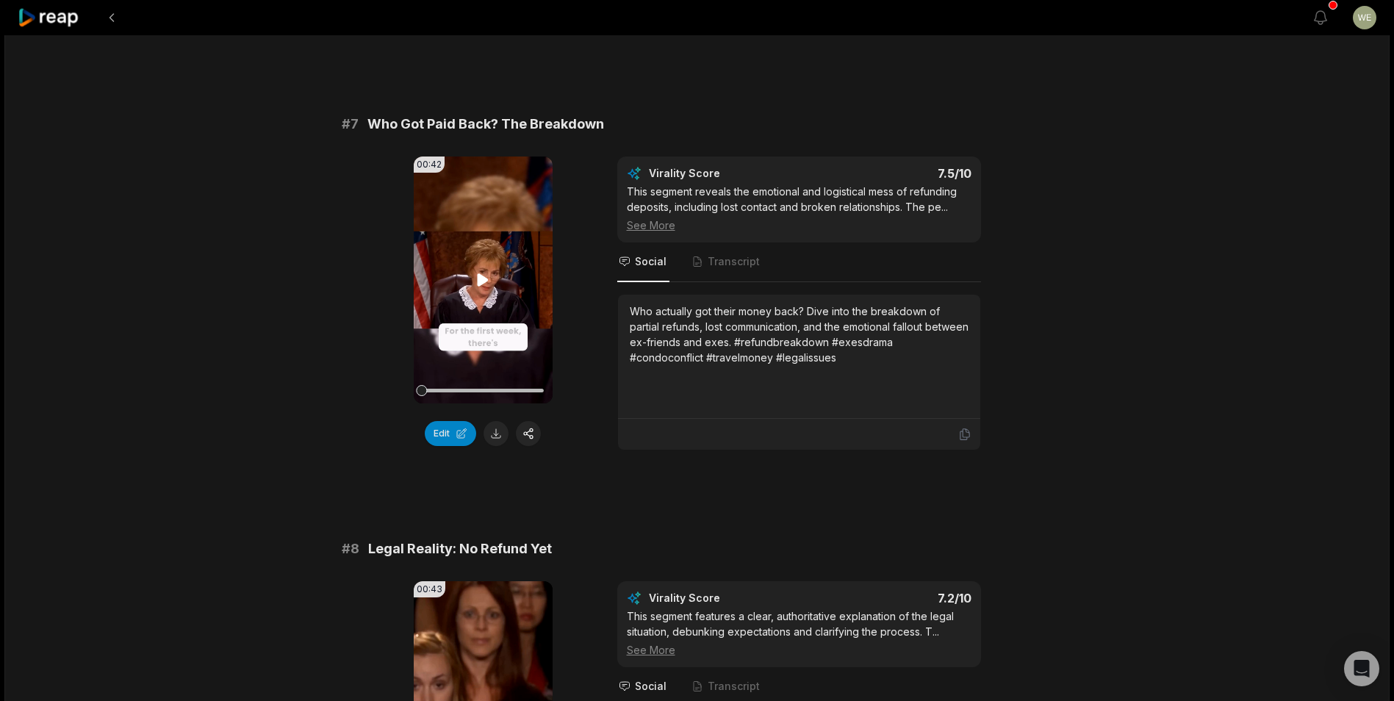
scroll to position [2645, 0]
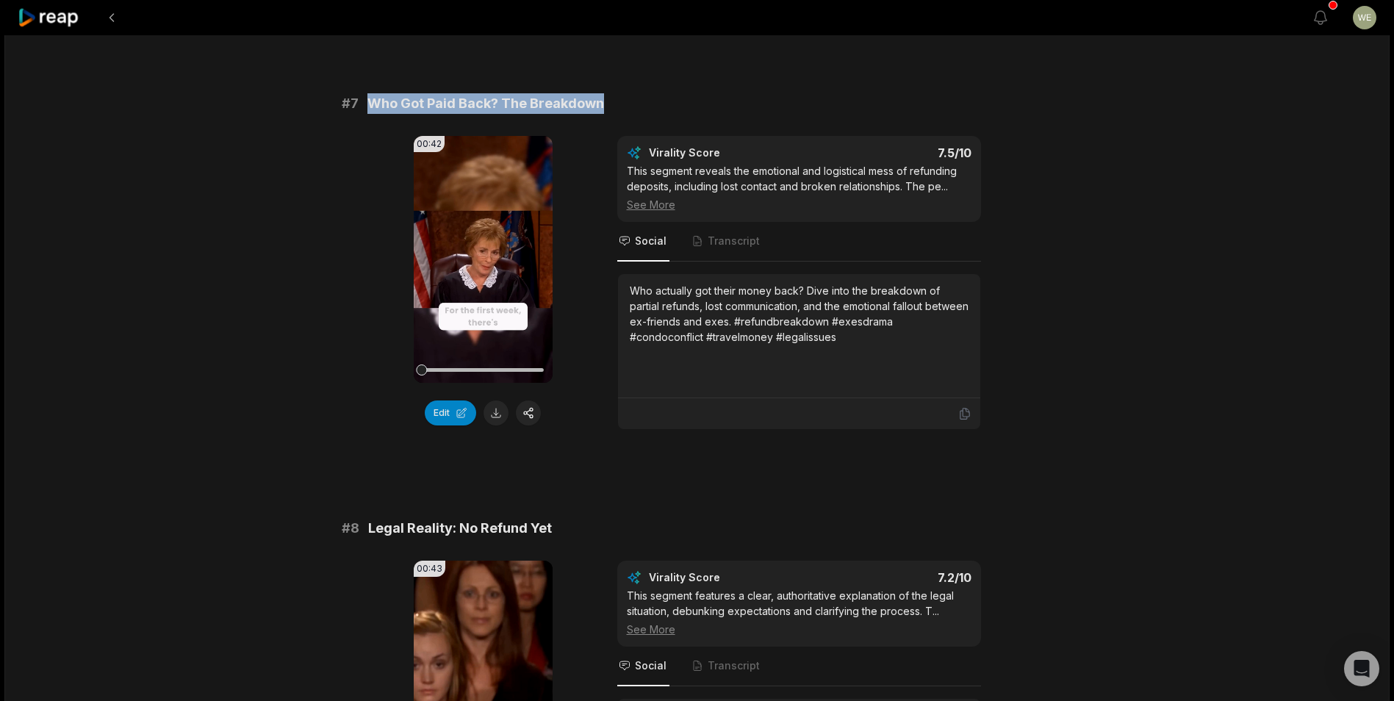
drag, startPoint x: 358, startPoint y: 99, endPoint x: 647, endPoint y: 110, distance: 289.7
click at [647, 110] on div "# 7 Who Got Paid Back? The Breakdown" at bounding box center [697, 103] width 711 height 21
drag, startPoint x: 647, startPoint y: 110, endPoint x: 580, endPoint y: 111, distance: 67.6
copy div "Who Got Paid Back? The Breakdown"
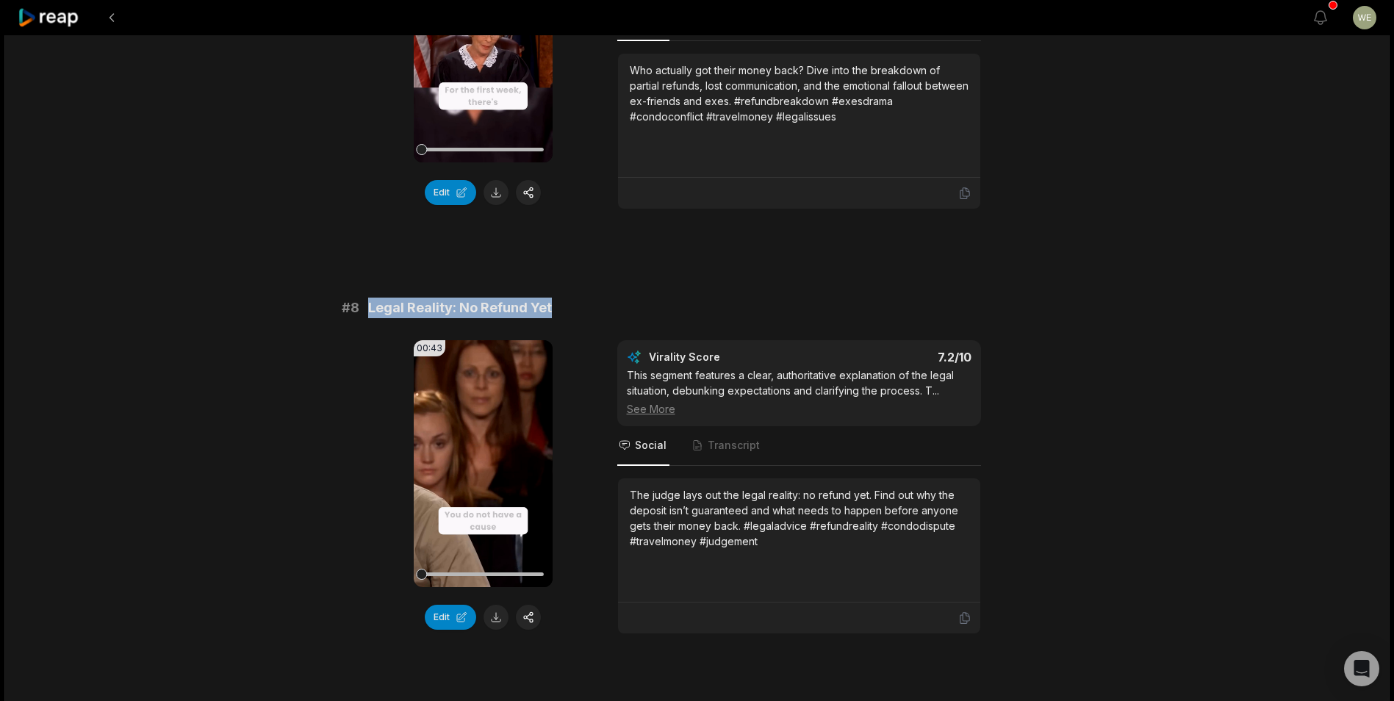
drag, startPoint x: 367, startPoint y: 307, endPoint x: 583, endPoint y: 308, distance: 215.3
click at [583, 308] on div "# 8 Legal Reality: No Refund Yet" at bounding box center [697, 308] width 711 height 21
drag, startPoint x: 583, startPoint y: 308, endPoint x: 479, endPoint y: 317, distance: 104.1
copy span "Legal Reality: No Refund Yet"
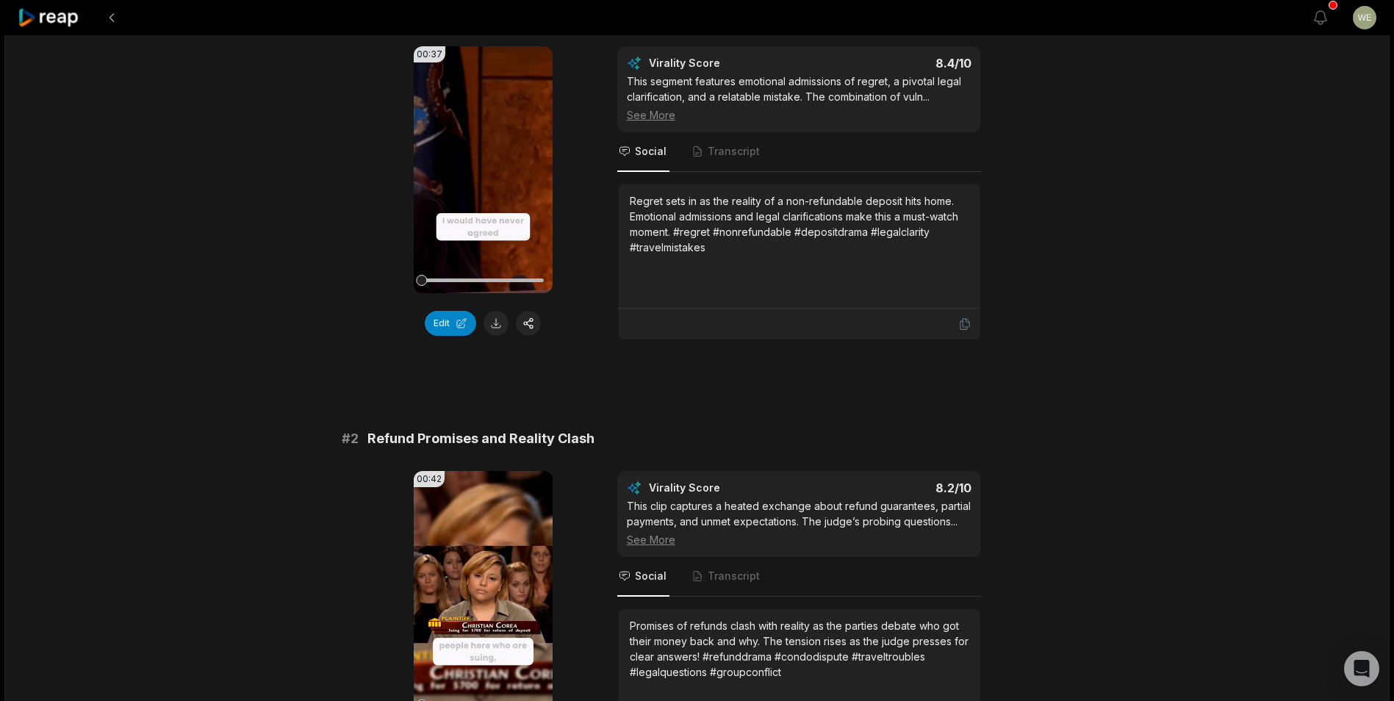
scroll to position [0, 0]
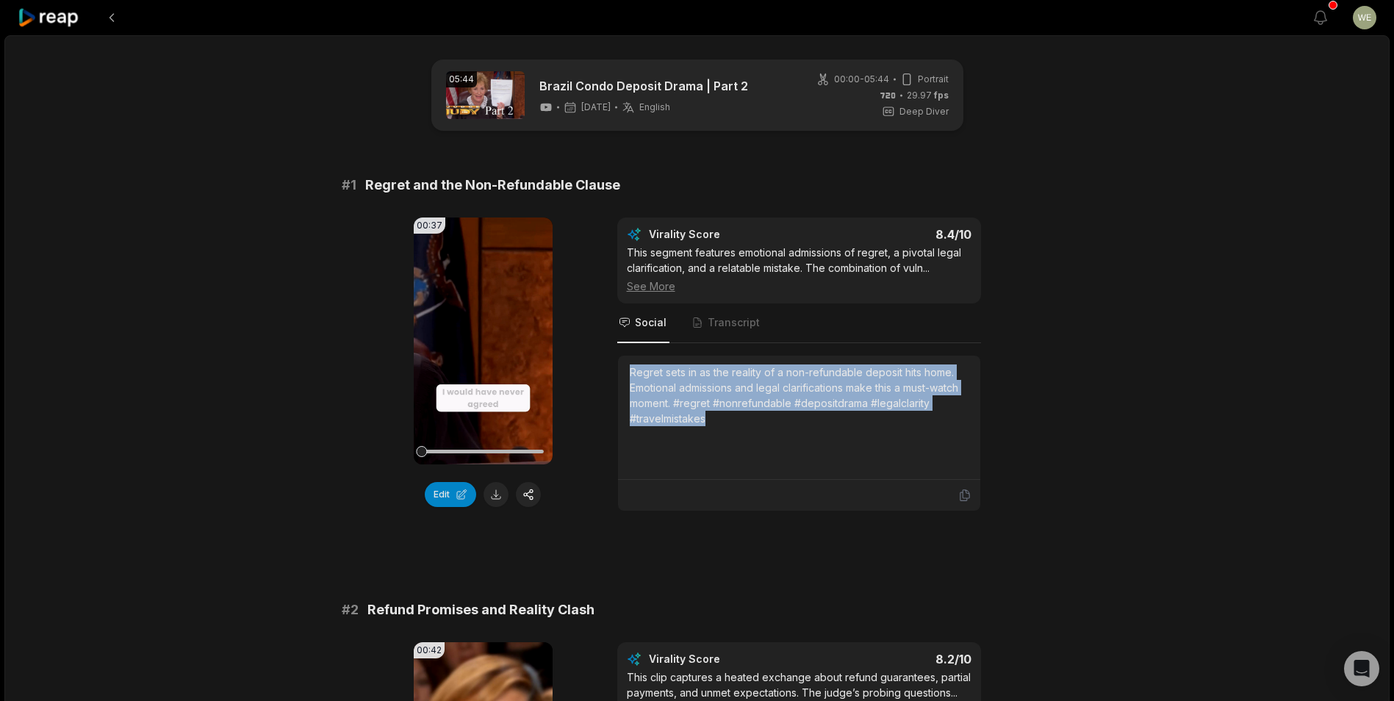
drag, startPoint x: 631, startPoint y: 370, endPoint x: 756, endPoint y: 431, distance: 138.7
click at [756, 431] on div "Regret sets in as the reality of a non-refundable deposit hits home. Emotional …" at bounding box center [799, 417] width 339 height 106
drag, startPoint x: 756, startPoint y: 431, endPoint x: 667, endPoint y: 406, distance: 92.9
copy div "Regret sets in as the reality of a non-refundable deposit hits home. Emotional …"
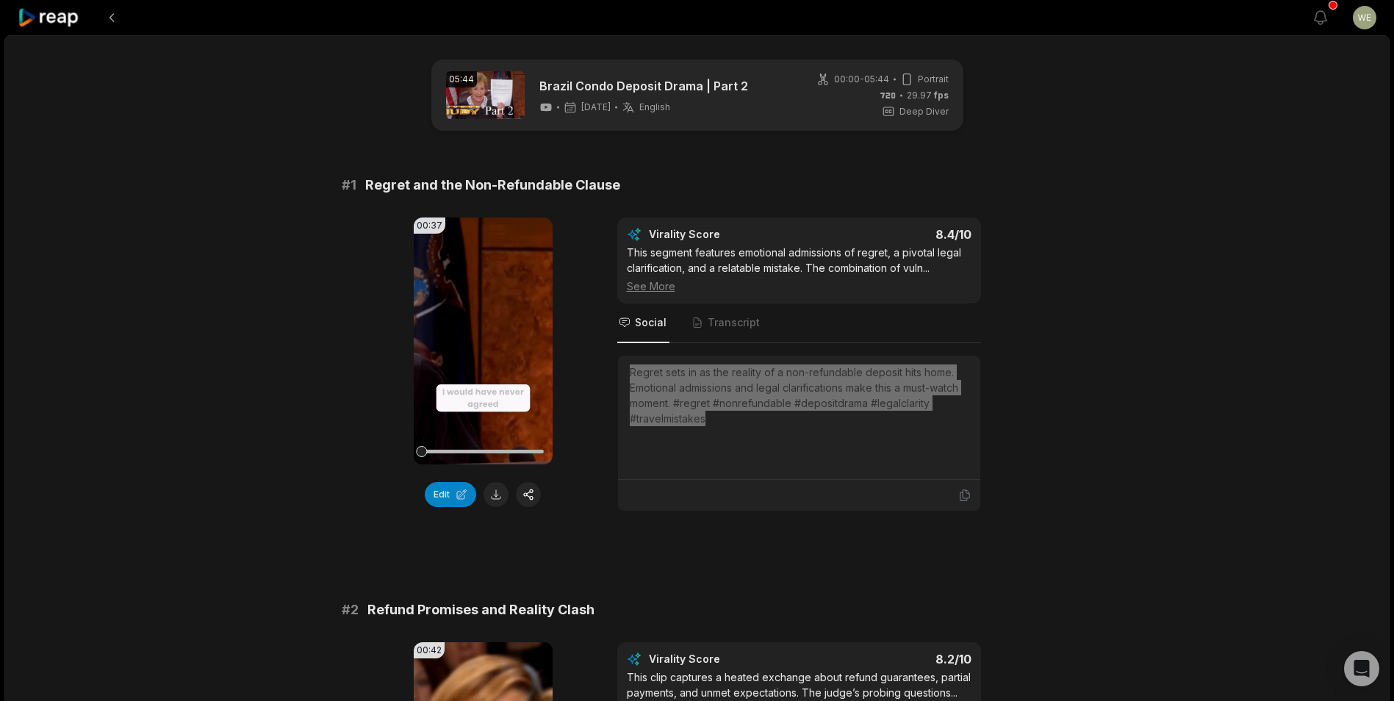
scroll to position [220, 0]
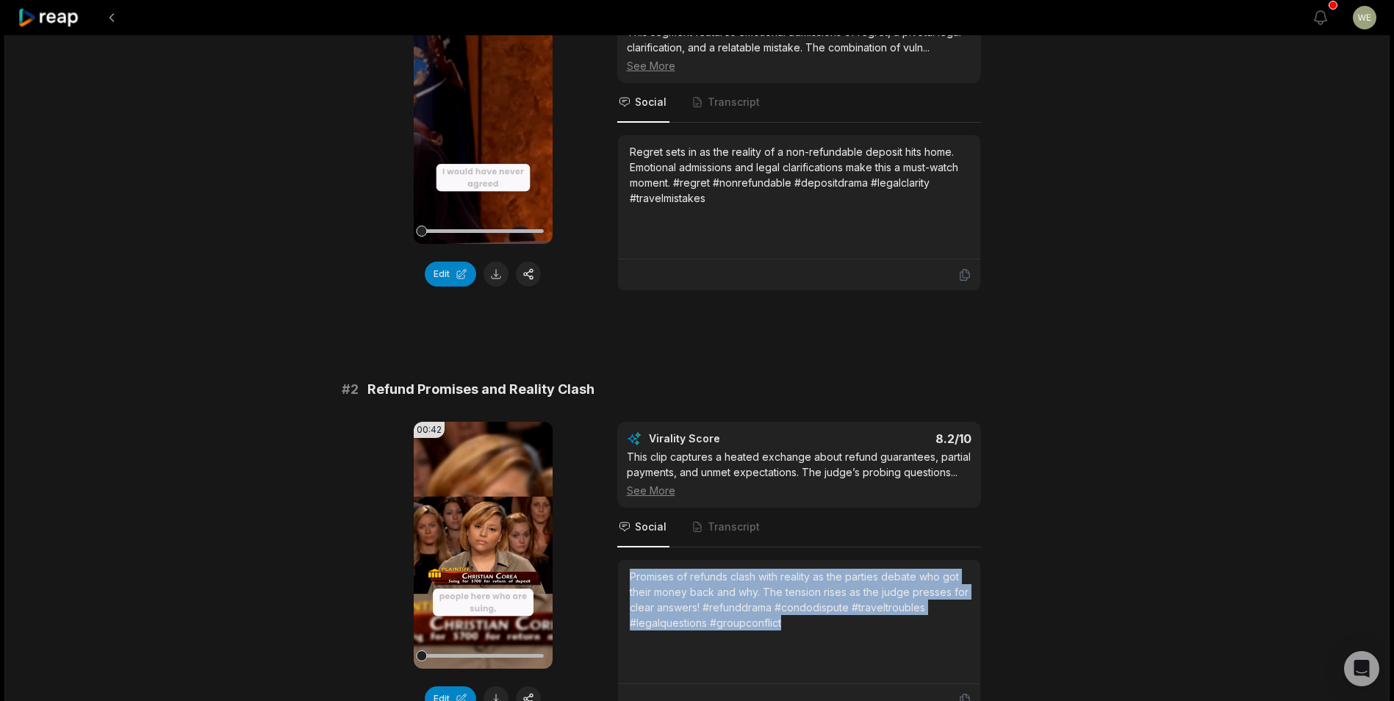
drag, startPoint x: 631, startPoint y: 574, endPoint x: 878, endPoint y: 627, distance: 252.5
click at [878, 627] on div "Promises of refunds clash with reality as the parties debate who got their mone…" at bounding box center [799, 600] width 339 height 62
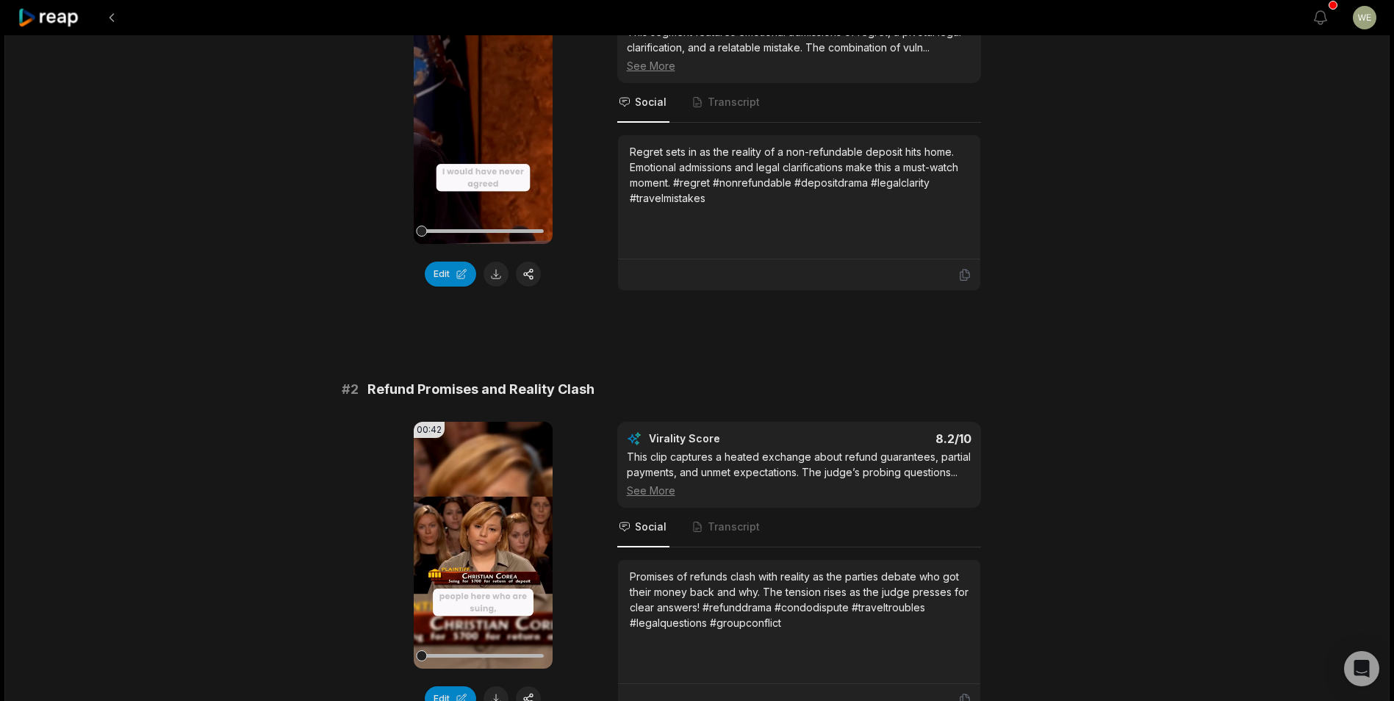
drag, startPoint x: 719, startPoint y: 604, endPoint x: 780, endPoint y: 427, distance: 187.5
click at [780, 428] on div "Virality Score 8.2 /10 This clip captures a heated exchange about refund guaran…" at bounding box center [799, 465] width 364 height 86
drag, startPoint x: 754, startPoint y: 592, endPoint x: 678, endPoint y: 603, distance: 77.2
click at [754, 592] on div "Promises of refunds clash with reality as the parties debate who got their mone…" at bounding box center [799, 600] width 339 height 62
click at [627, 573] on div "Promises of refunds clash with reality as the parties debate who got their mone…" at bounding box center [799, 622] width 362 height 124
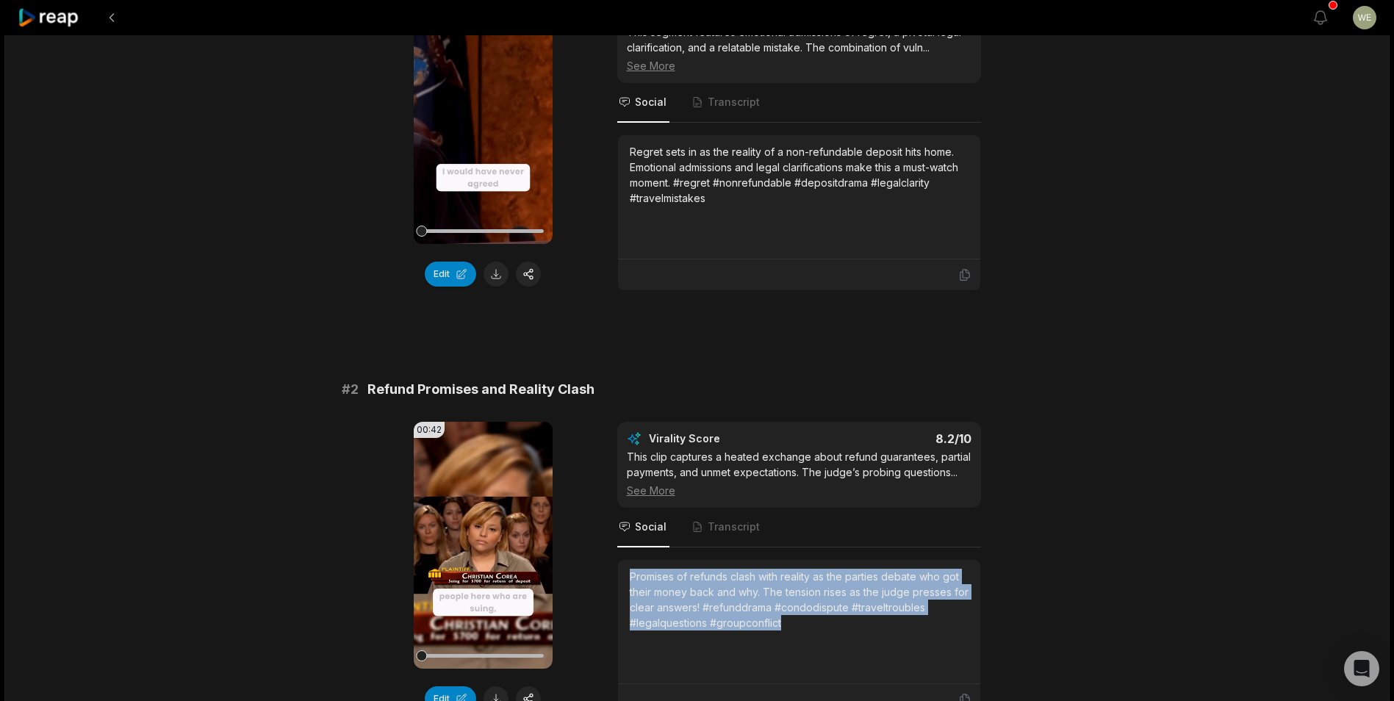
drag, startPoint x: 629, startPoint y: 573, endPoint x: 803, endPoint y: 632, distance: 183.8
click at [803, 632] on div "Promises of refunds clash with reality as the parties debate who got their mone…" at bounding box center [799, 622] width 339 height 106
drag, startPoint x: 803, startPoint y: 632, endPoint x: 744, endPoint y: 616, distance: 61.7
copy div "Promises of refunds clash with reality as the parties debate who got their mone…"
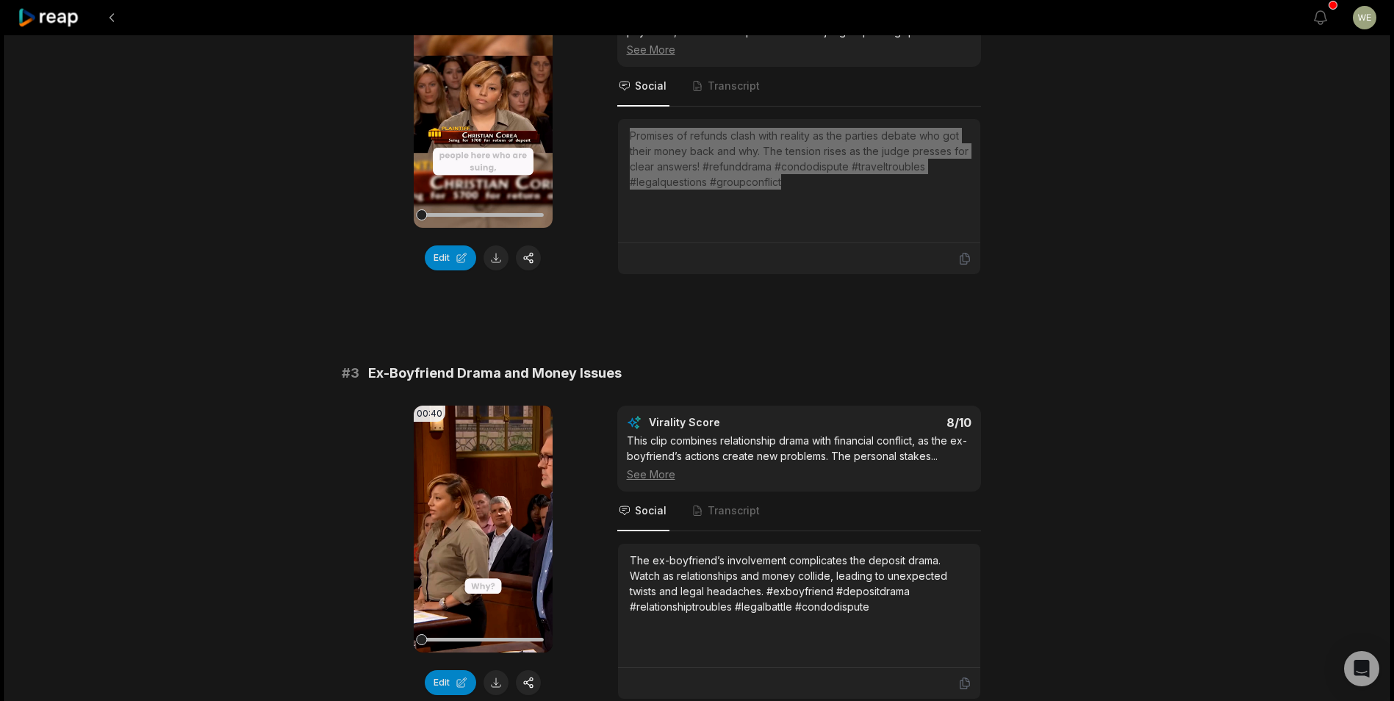
scroll to position [808, 0]
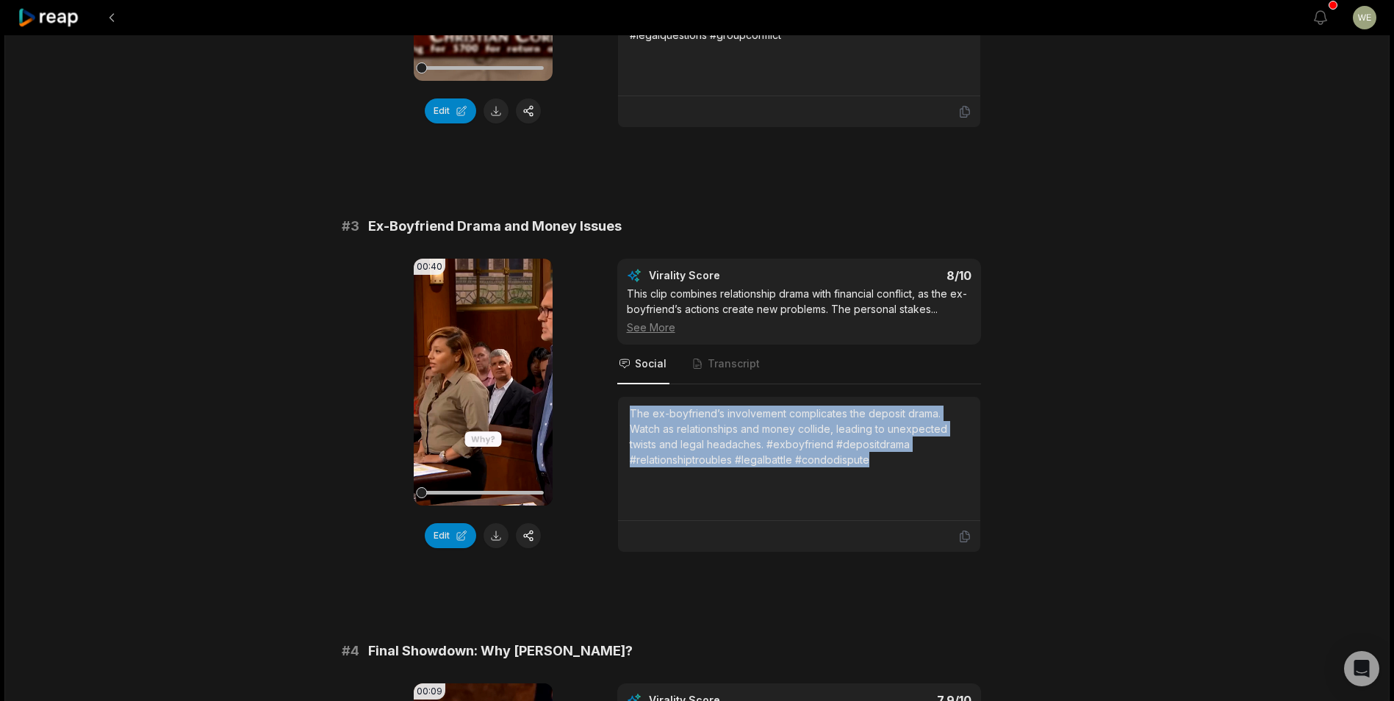
drag, startPoint x: 626, startPoint y: 409, endPoint x: 892, endPoint y: 456, distance: 270.1
click at [892, 456] on div "The ex-boyfriend’s involvement complicates the deposit drama. Watch as relation…" at bounding box center [799, 459] width 362 height 124
drag, startPoint x: 892, startPoint y: 456, endPoint x: 815, endPoint y: 443, distance: 78.3
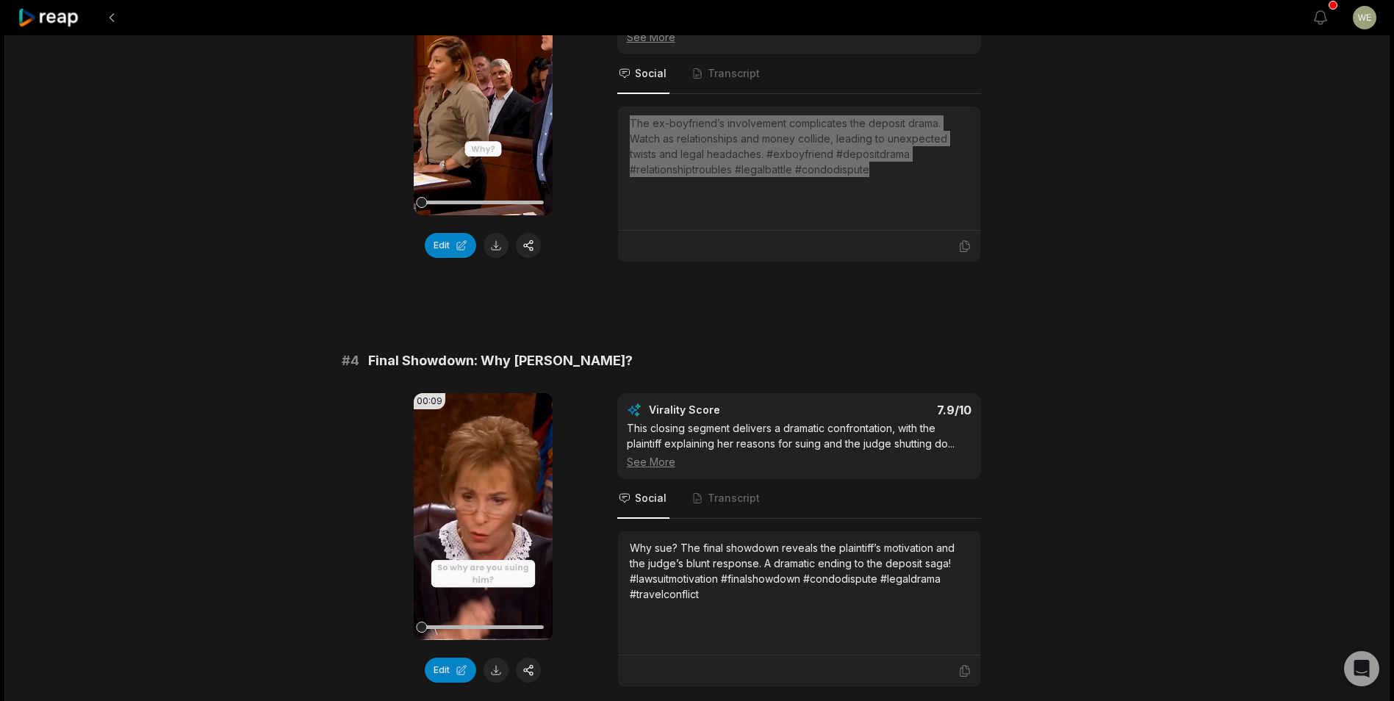
scroll to position [1176, 0]
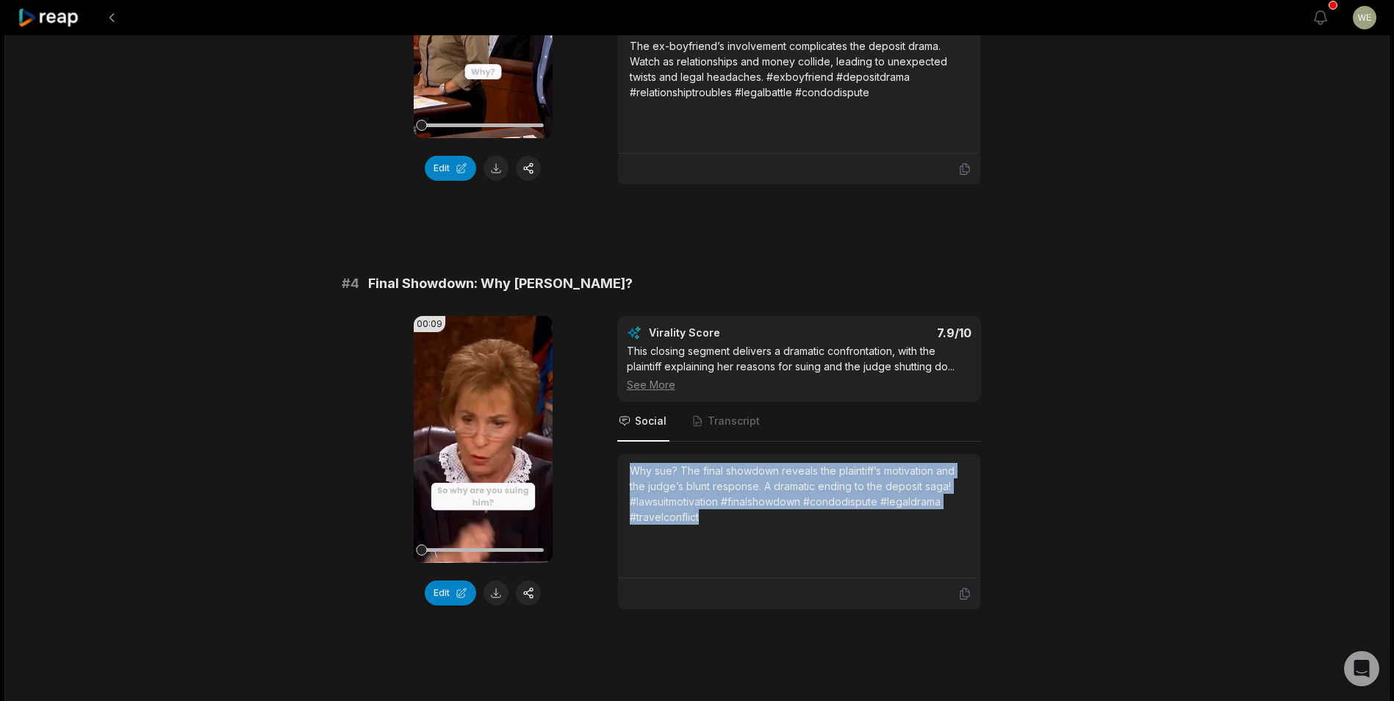
drag, startPoint x: 632, startPoint y: 470, endPoint x: 726, endPoint y: 526, distance: 109.8
click at [726, 526] on div "Why sue? The final showdown reveals the plaintiff’s motivation and the judge’s …" at bounding box center [799, 516] width 339 height 106
drag, startPoint x: 726, startPoint y: 526, endPoint x: 617, endPoint y: 492, distance: 113.9
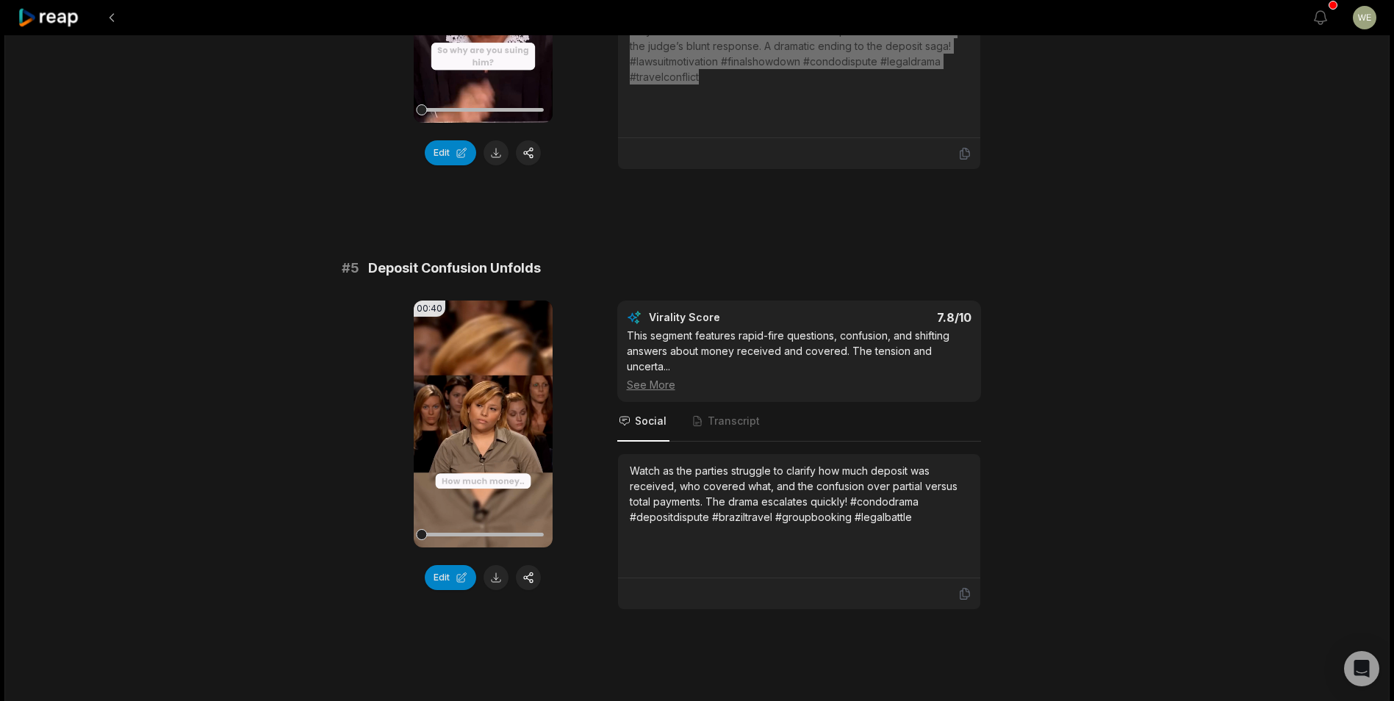
scroll to position [1617, 0]
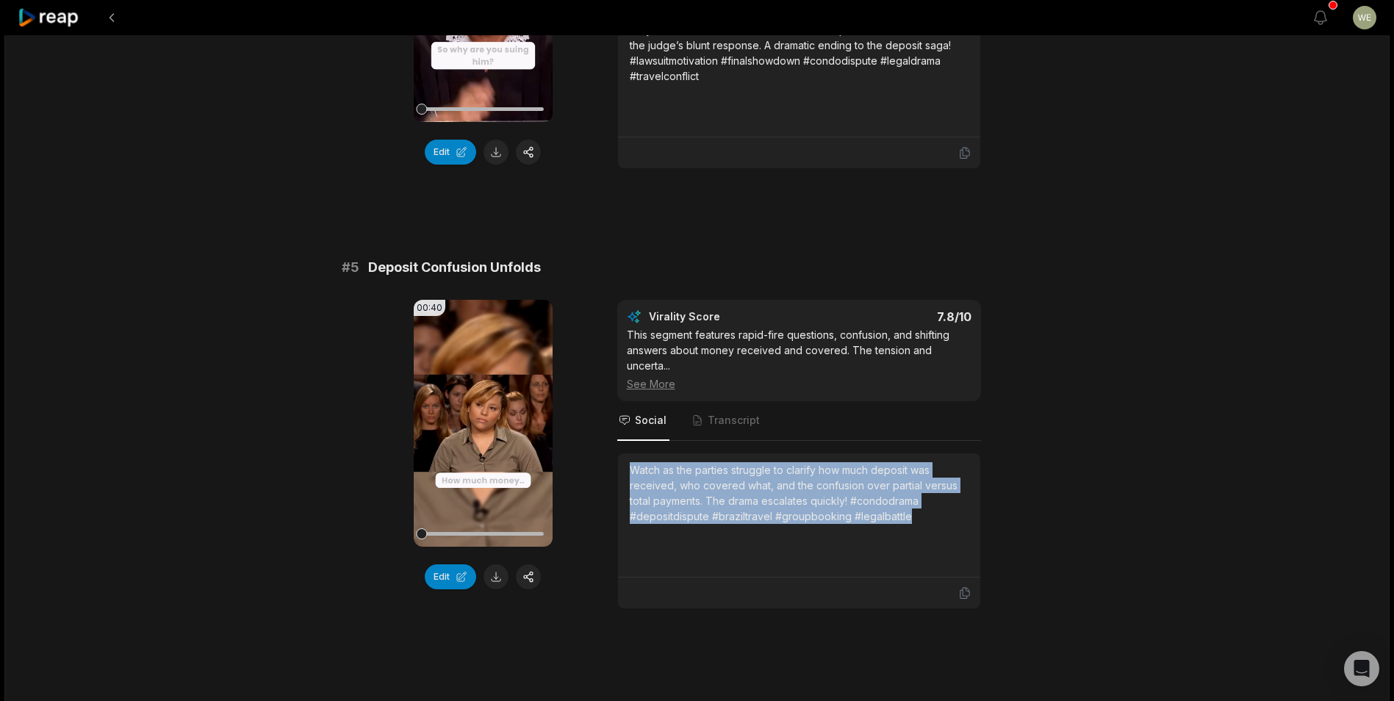
drag, startPoint x: 628, startPoint y: 467, endPoint x: 922, endPoint y: 514, distance: 297.7
click at [922, 514] on div "Watch as the parties struggle to clarify how much deposit was received, who cov…" at bounding box center [799, 515] width 362 height 124
drag, startPoint x: 922, startPoint y: 514, endPoint x: 837, endPoint y: 509, distance: 84.7
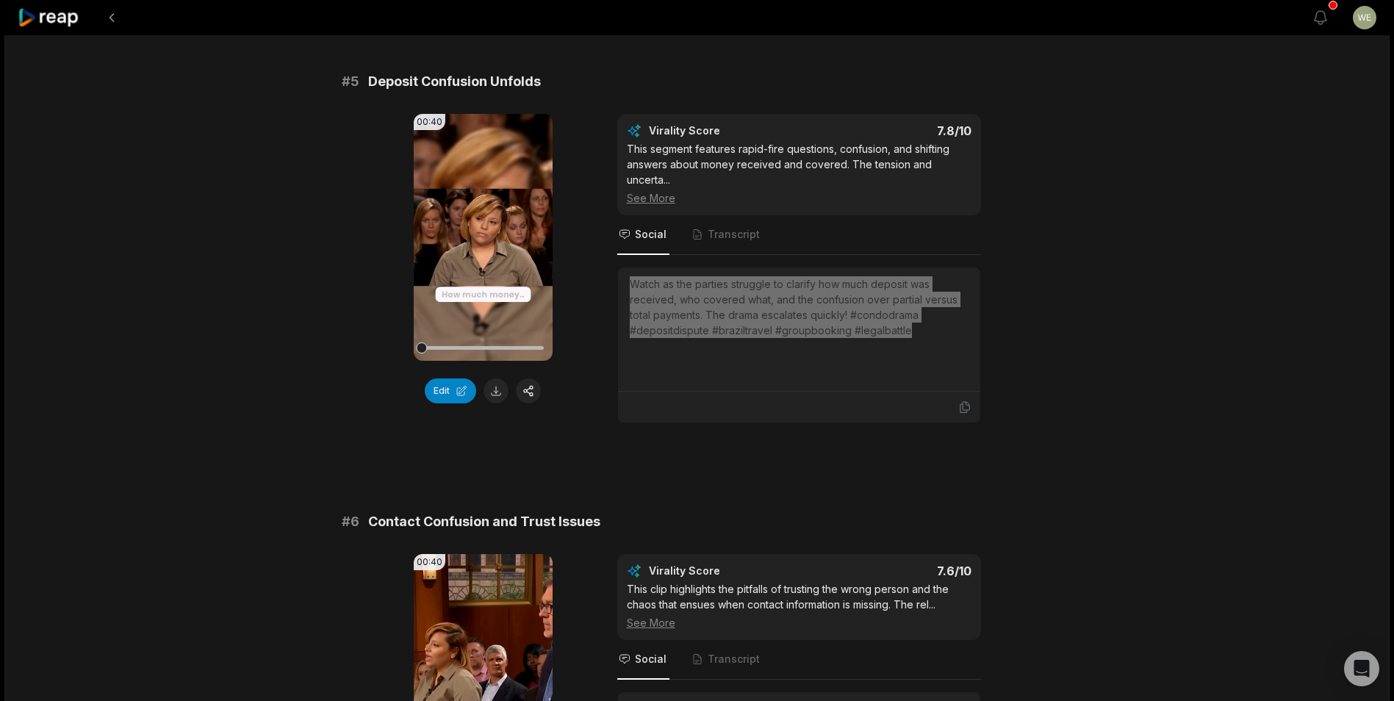
scroll to position [2131, 0]
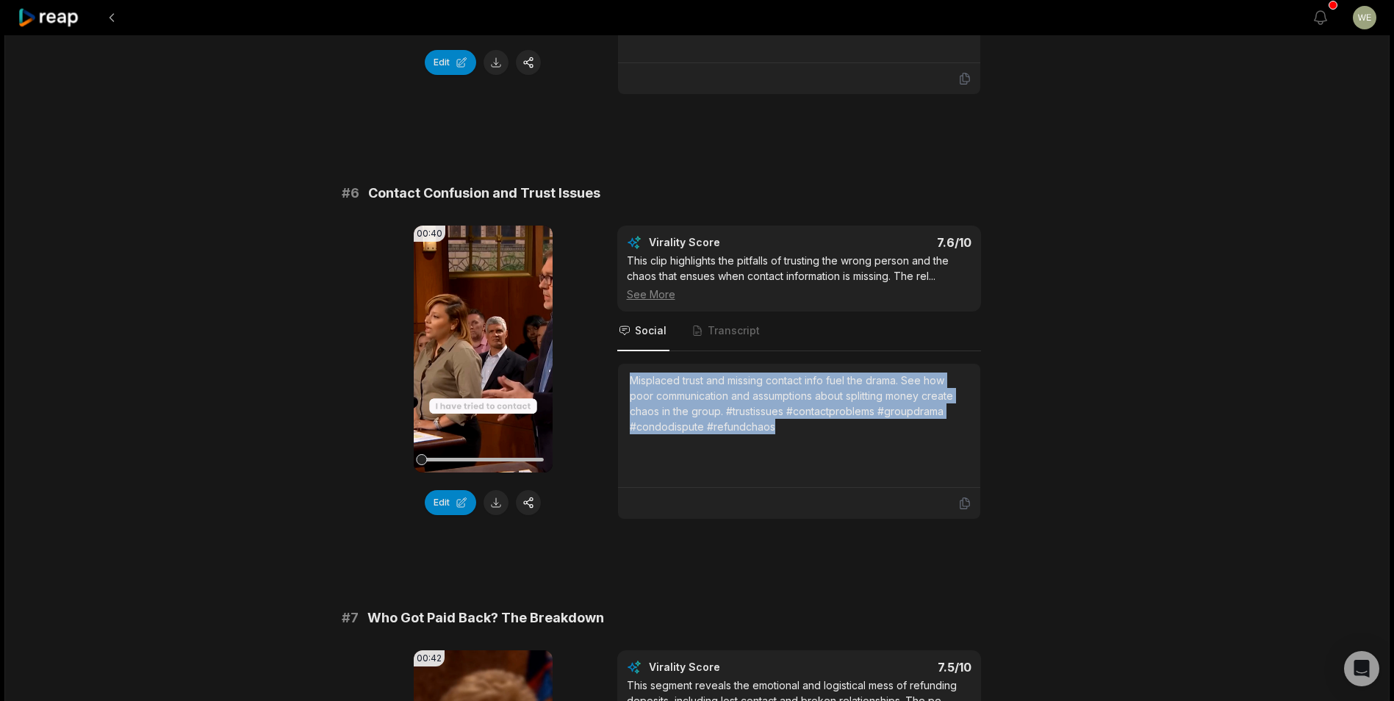
drag, startPoint x: 628, startPoint y: 378, endPoint x: 786, endPoint y: 439, distance: 169.6
click at [786, 439] on div "Misplaced trust and missing contact info fuel the drama. See how poor communica…" at bounding box center [799, 426] width 362 height 124
drag, startPoint x: 786, startPoint y: 439, endPoint x: 686, endPoint y: 403, distance: 106.5
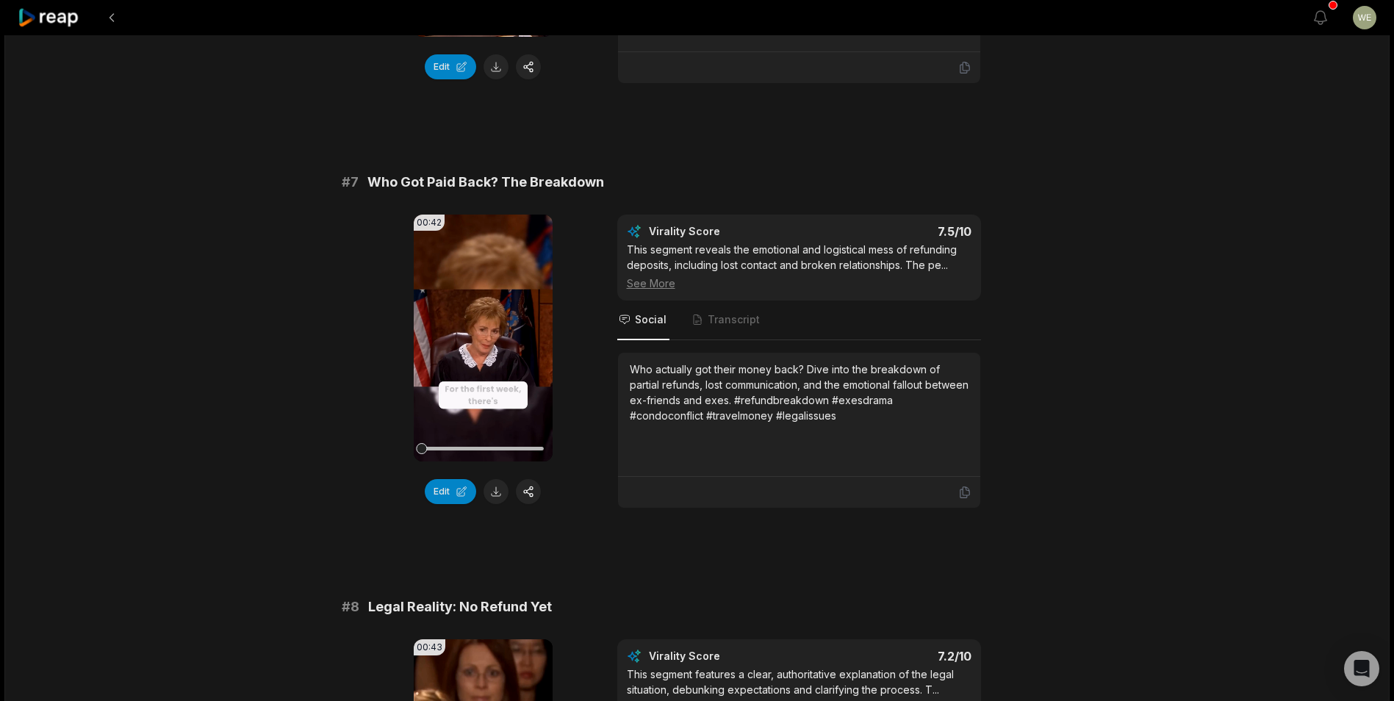
scroll to position [2645, 0]
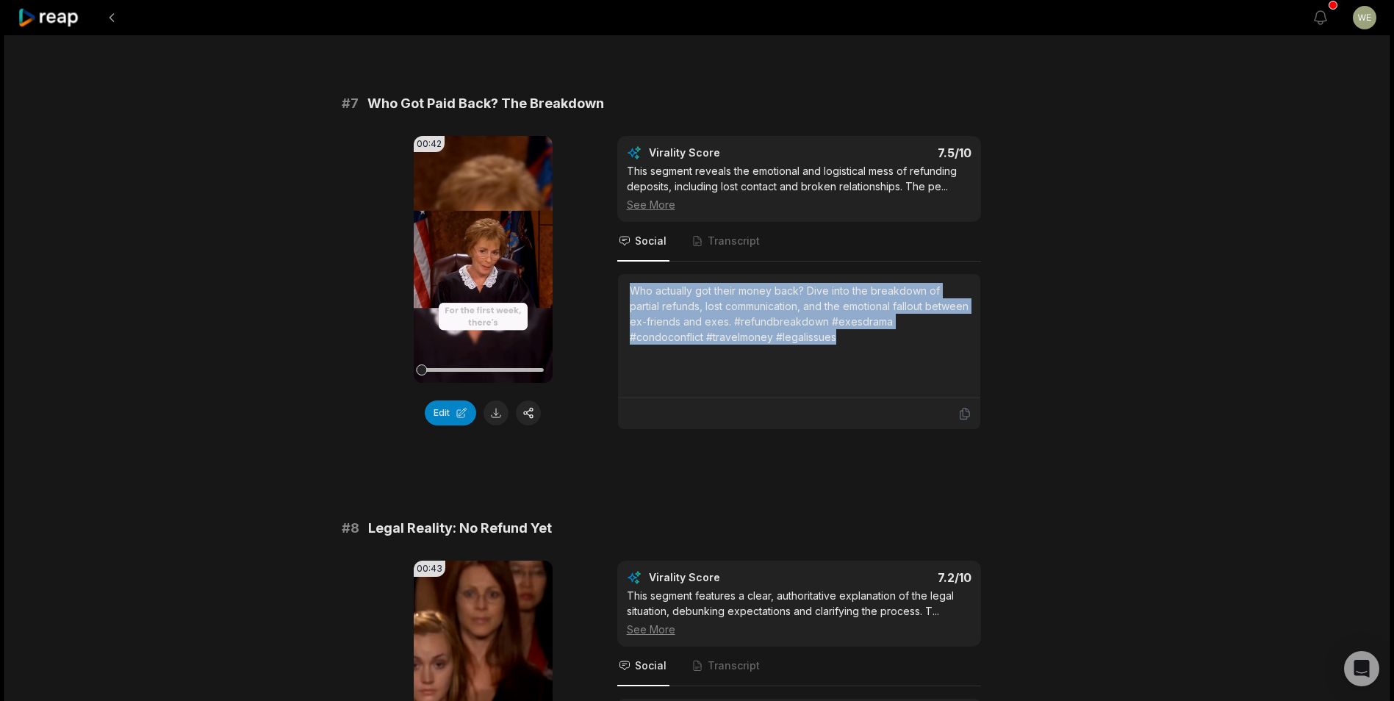
drag, startPoint x: 628, startPoint y: 285, endPoint x: 880, endPoint y: 337, distance: 258.1
click at [880, 337] on div "Who actually got their money back? Dive into the breakdown of partial refunds, …" at bounding box center [799, 336] width 362 height 124
drag, startPoint x: 880, startPoint y: 337, endPoint x: 811, endPoint y: 319, distance: 72.2
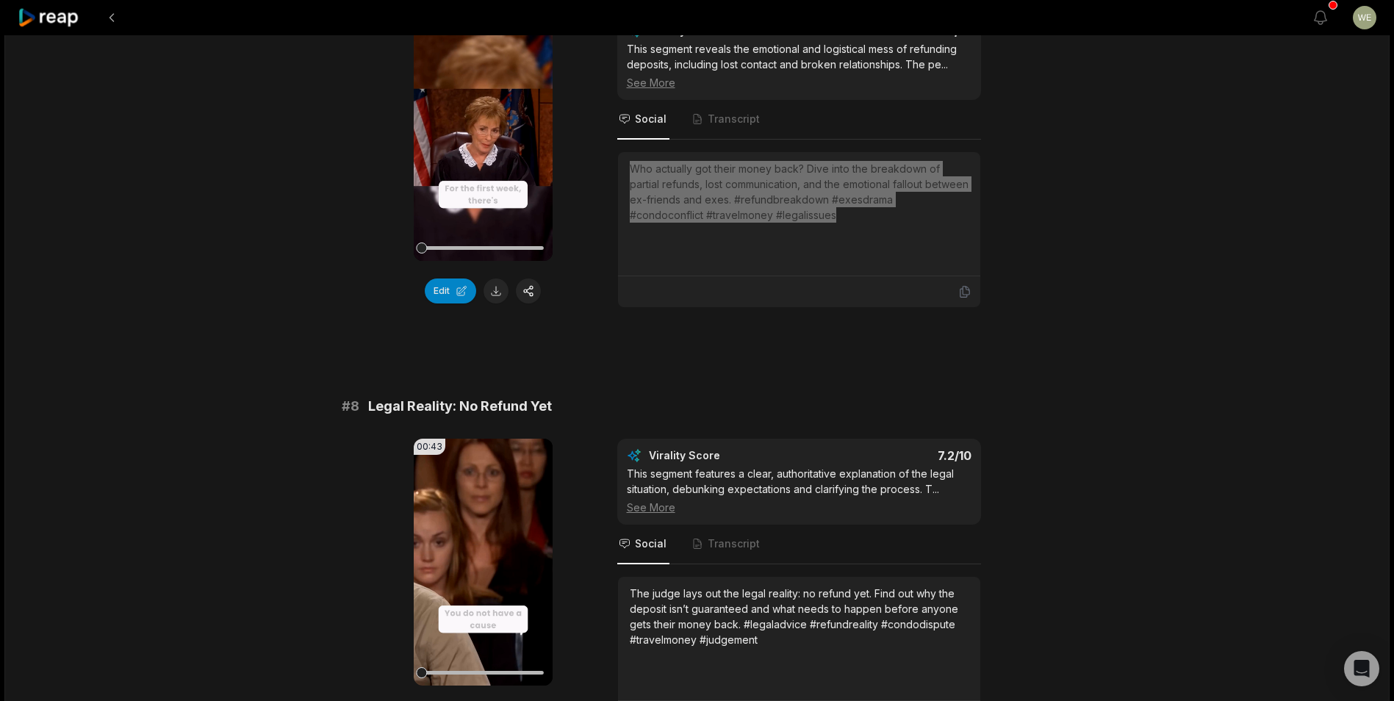
scroll to position [2910, 0]
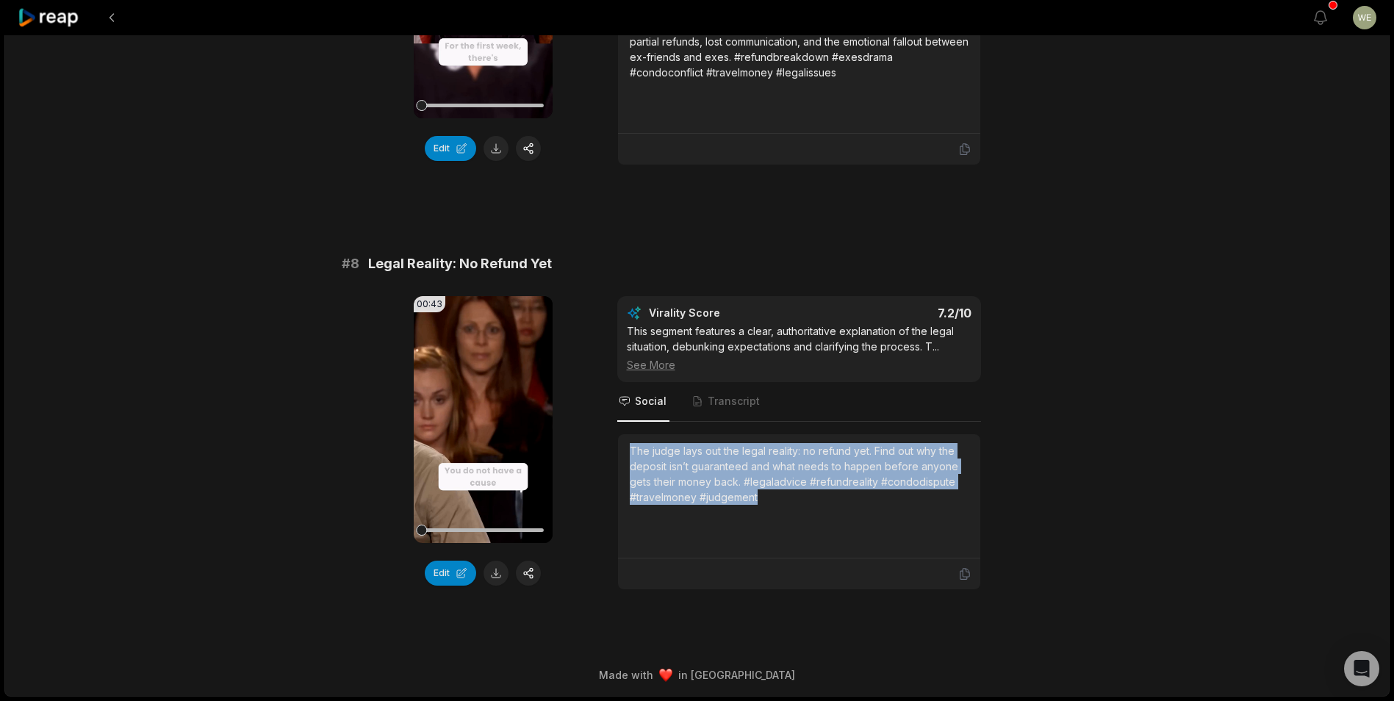
drag, startPoint x: 629, startPoint y: 450, endPoint x: 788, endPoint y: 500, distance: 167.1
click at [788, 500] on div "The judge lays out the legal reality: no refund yet. Find out why the deposit i…" at bounding box center [799, 474] width 339 height 62
drag, startPoint x: 788, startPoint y: 500, endPoint x: 694, endPoint y: 478, distance: 96.6
click at [51, 25] on icon at bounding box center [49, 18] width 62 height 20
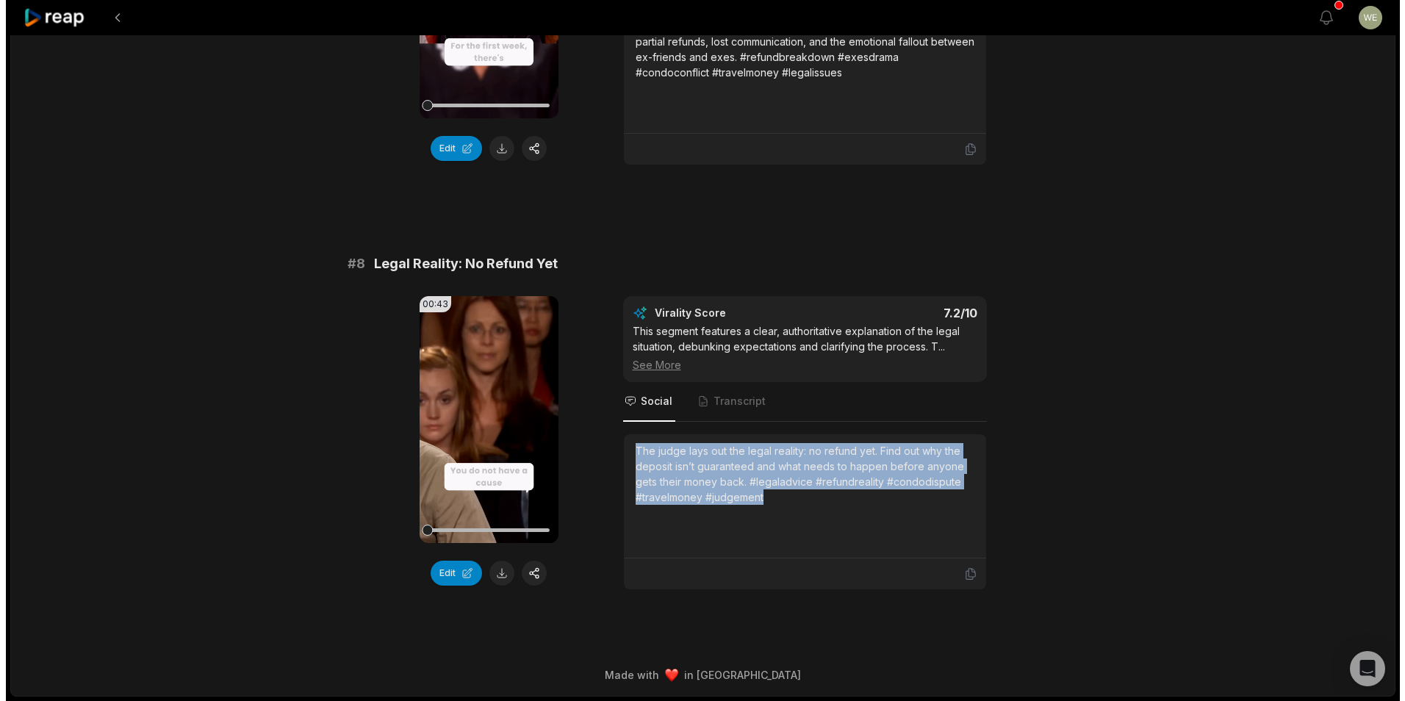
scroll to position [32, 0]
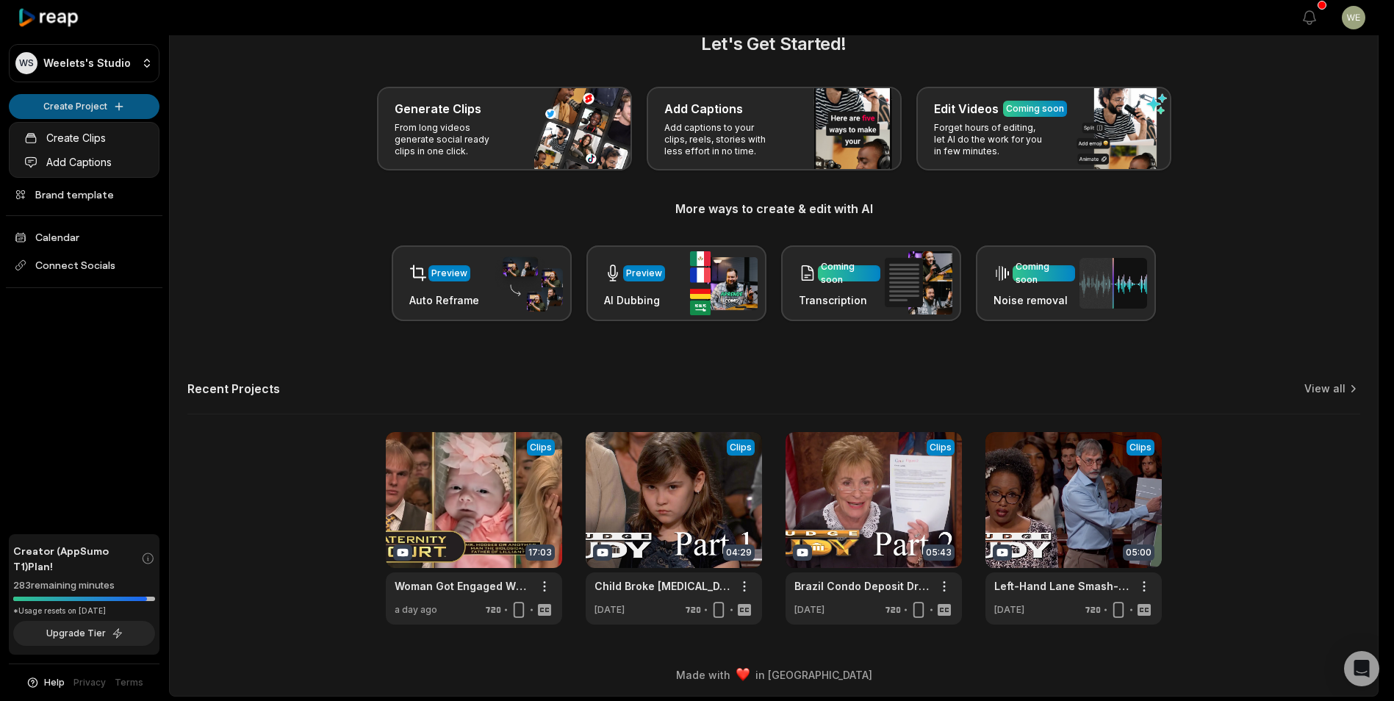
click at [94, 105] on html "WS Weelets's Studio Create Project Home Projects Brand template Calendar Connec…" at bounding box center [697, 318] width 1394 height 701
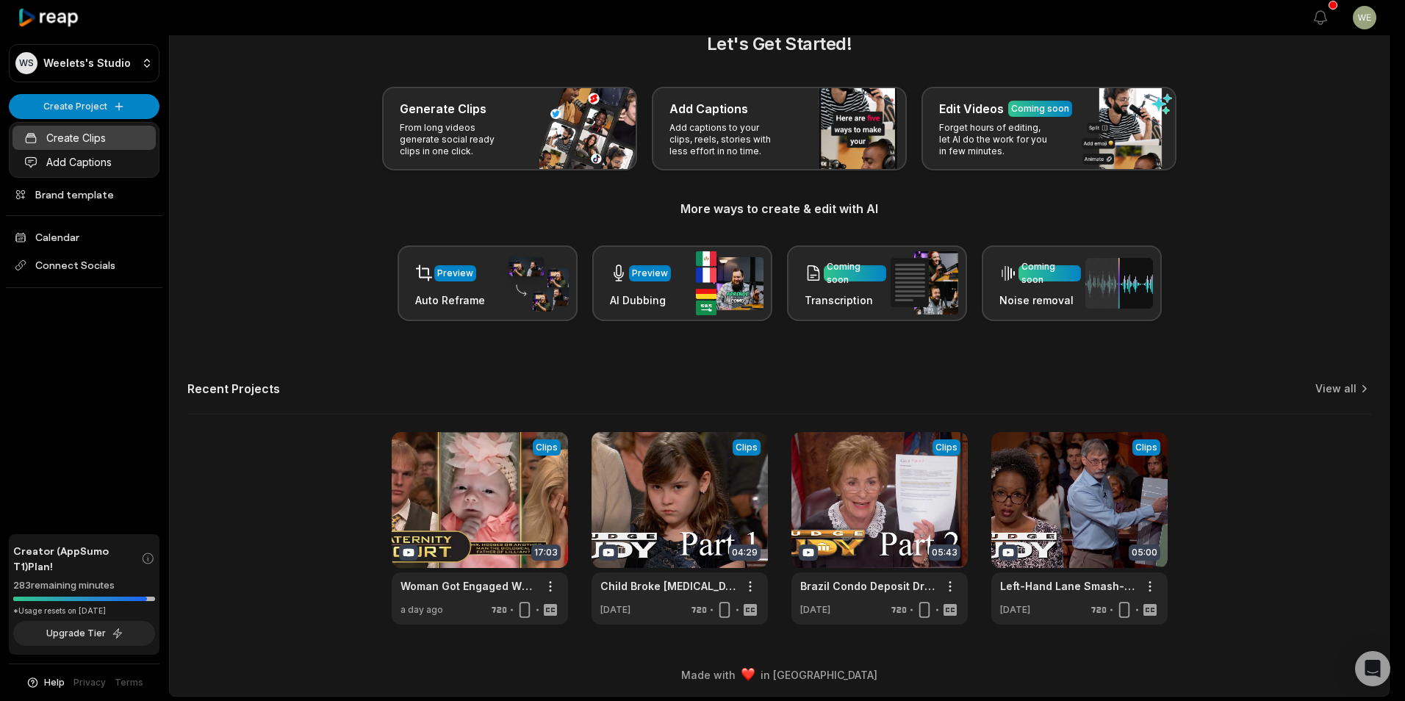
click at [109, 140] on link "Create Clips" at bounding box center [83, 138] width 143 height 24
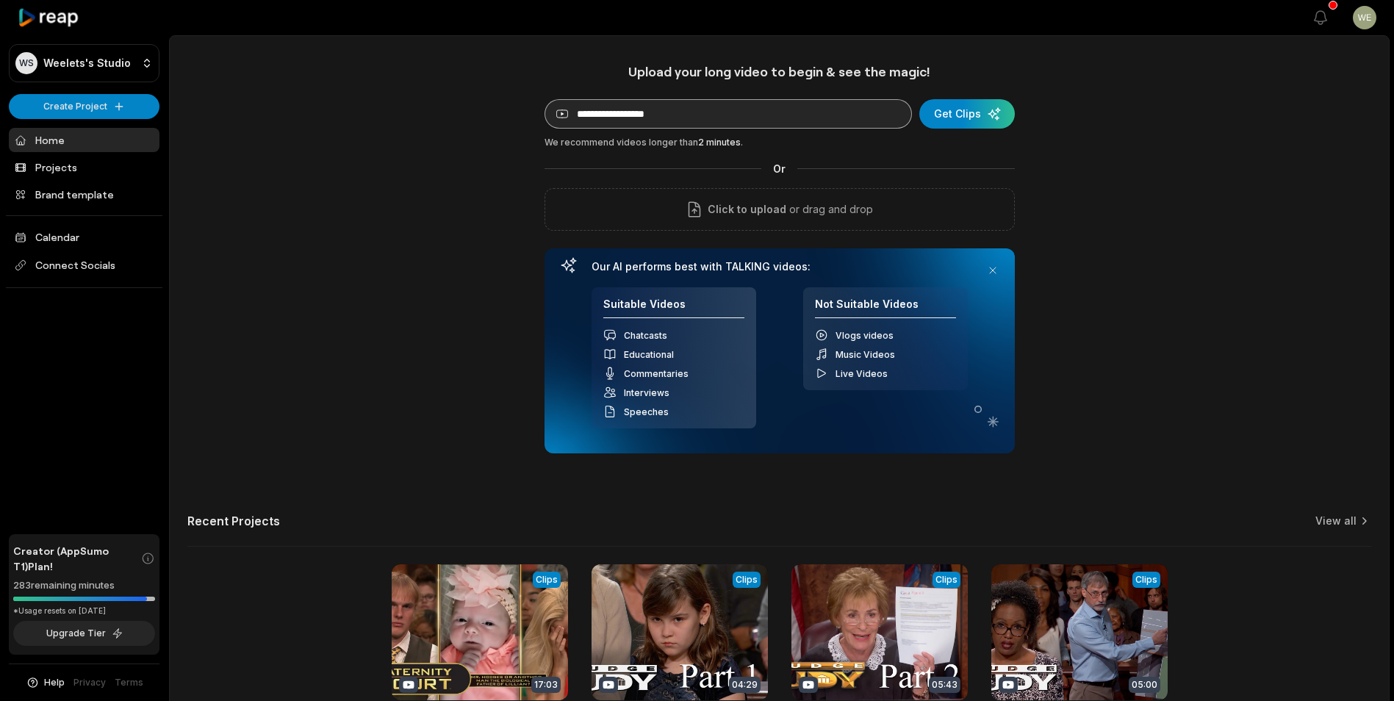
drag, startPoint x: 0, startPoint y: 0, endPoint x: 695, endPoint y: 109, distance: 703.7
type input "**********"
click at [976, 111] on div "submit" at bounding box center [967, 113] width 96 height 29
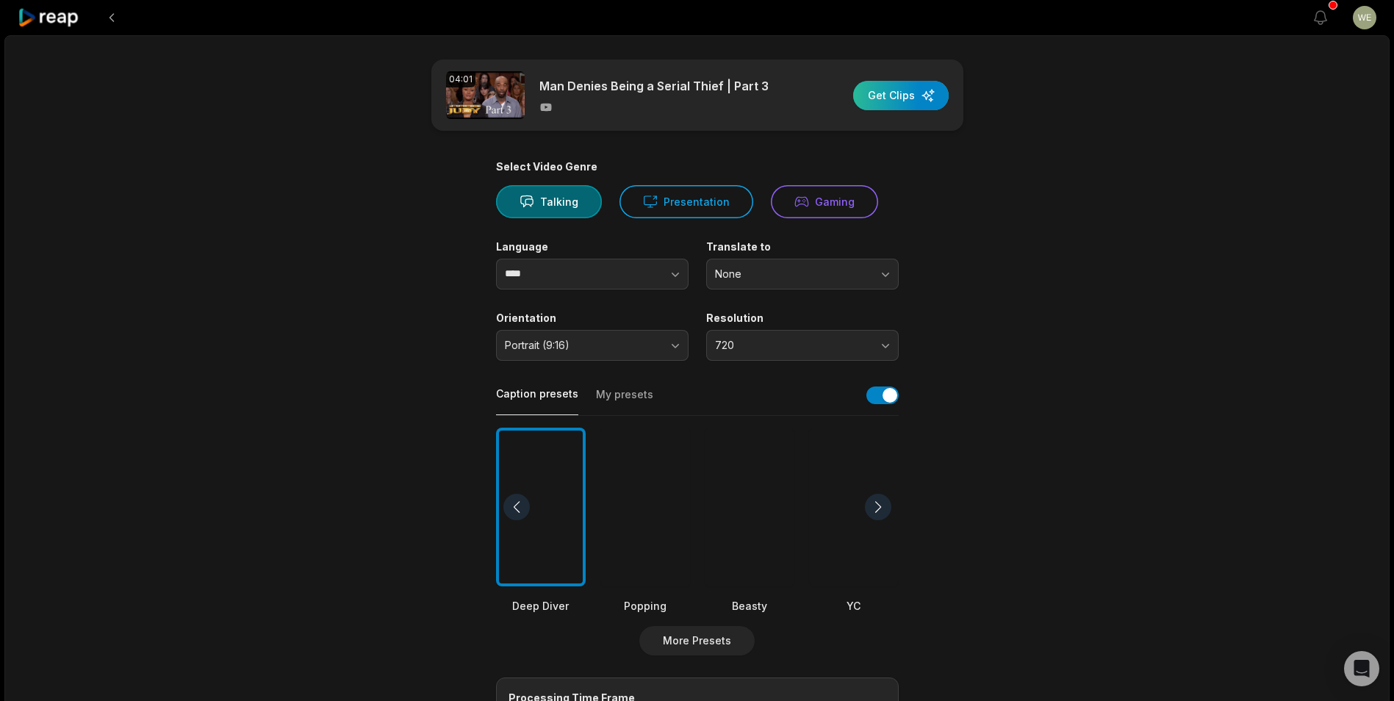
click at [883, 95] on div "button" at bounding box center [901, 95] width 96 height 29
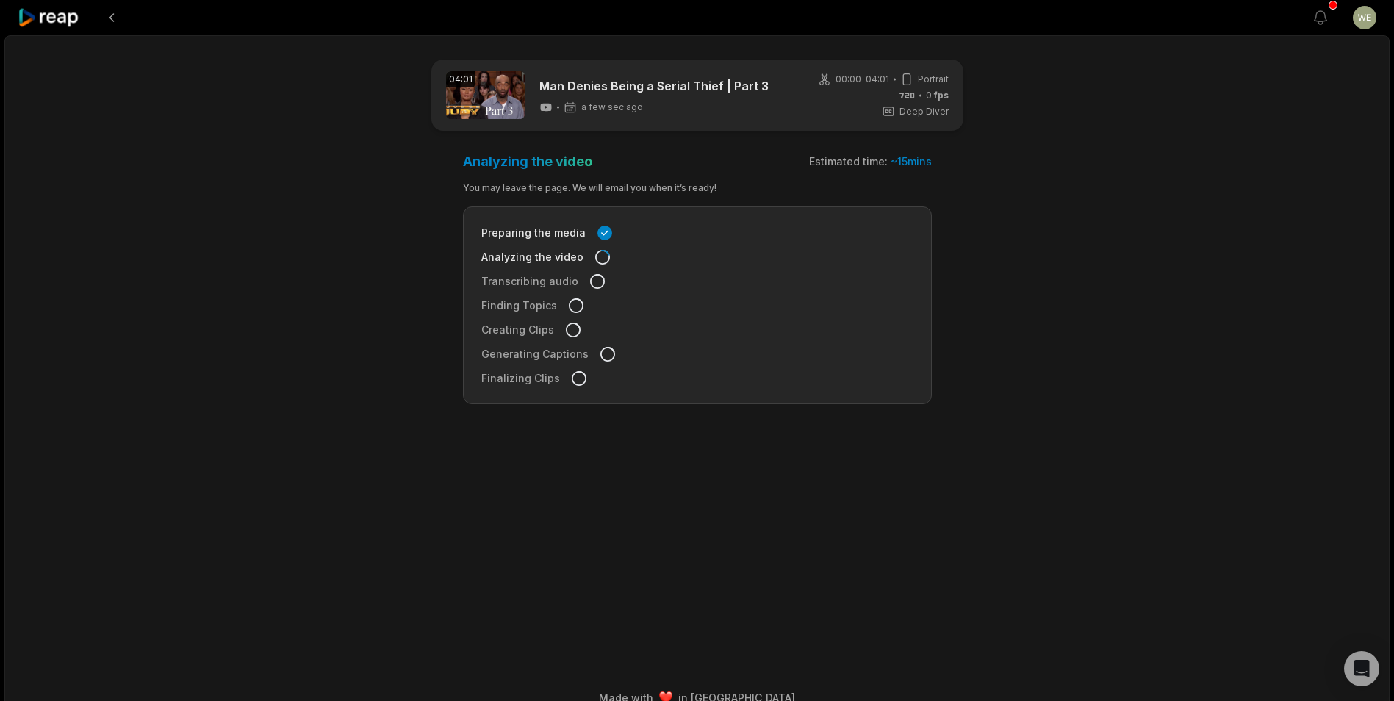
click at [66, 17] on icon at bounding box center [49, 18] width 62 height 20
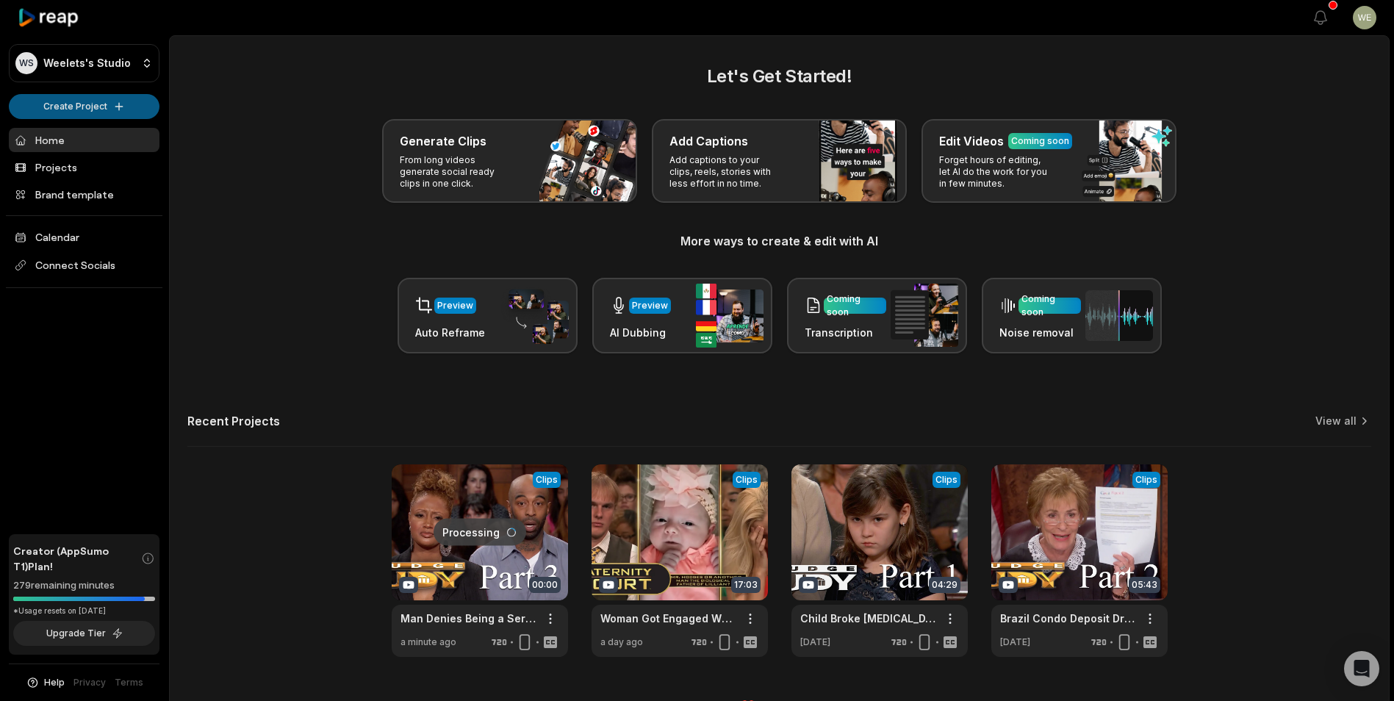
click at [92, 103] on html "WS Weelets's Studio Create Project Home Projects Brand template Calendar Connec…" at bounding box center [697, 350] width 1394 height 701
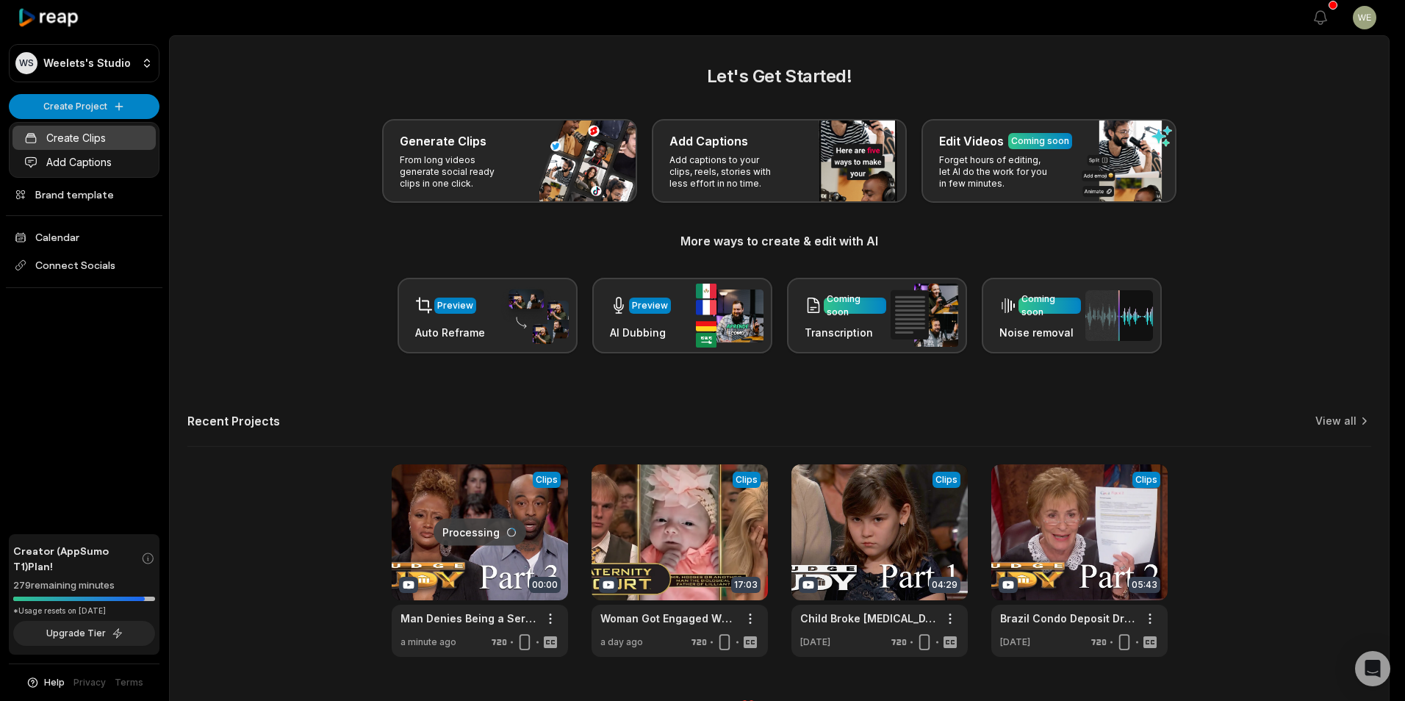
click at [71, 134] on link "Create Clips" at bounding box center [83, 138] width 143 height 24
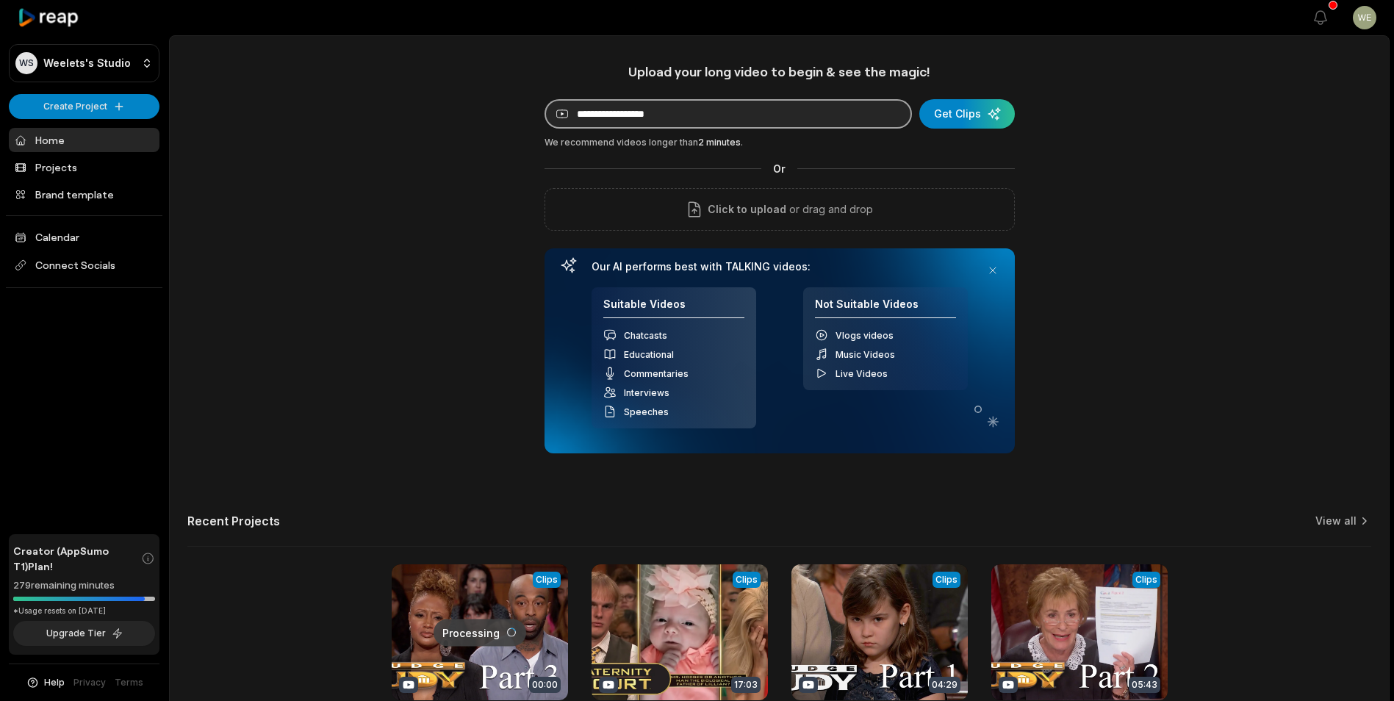
click at [638, 118] on input at bounding box center [728, 113] width 367 height 29
paste input "**********"
type input "**********"
click at [980, 120] on div "submit" at bounding box center [967, 113] width 96 height 29
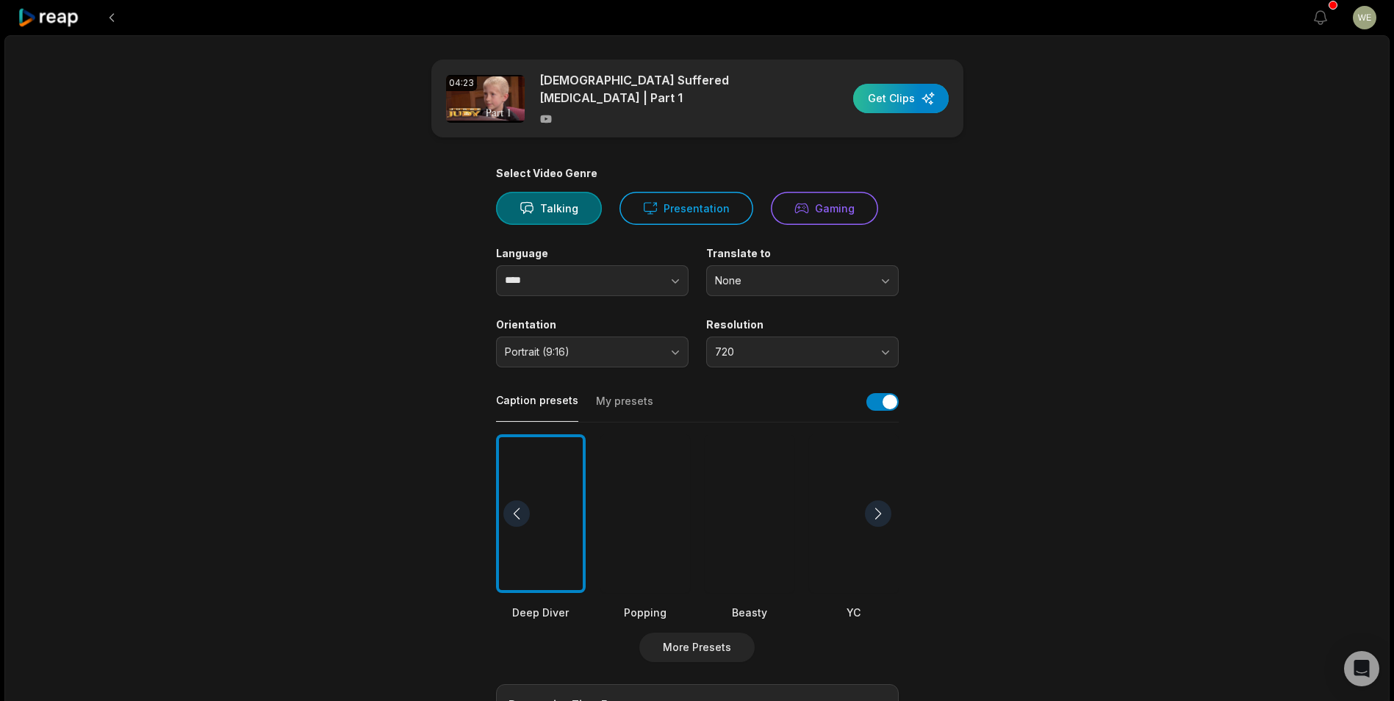
click at [894, 100] on div "button" at bounding box center [901, 98] width 96 height 29
